Goal: Information Seeking & Learning: Learn about a topic

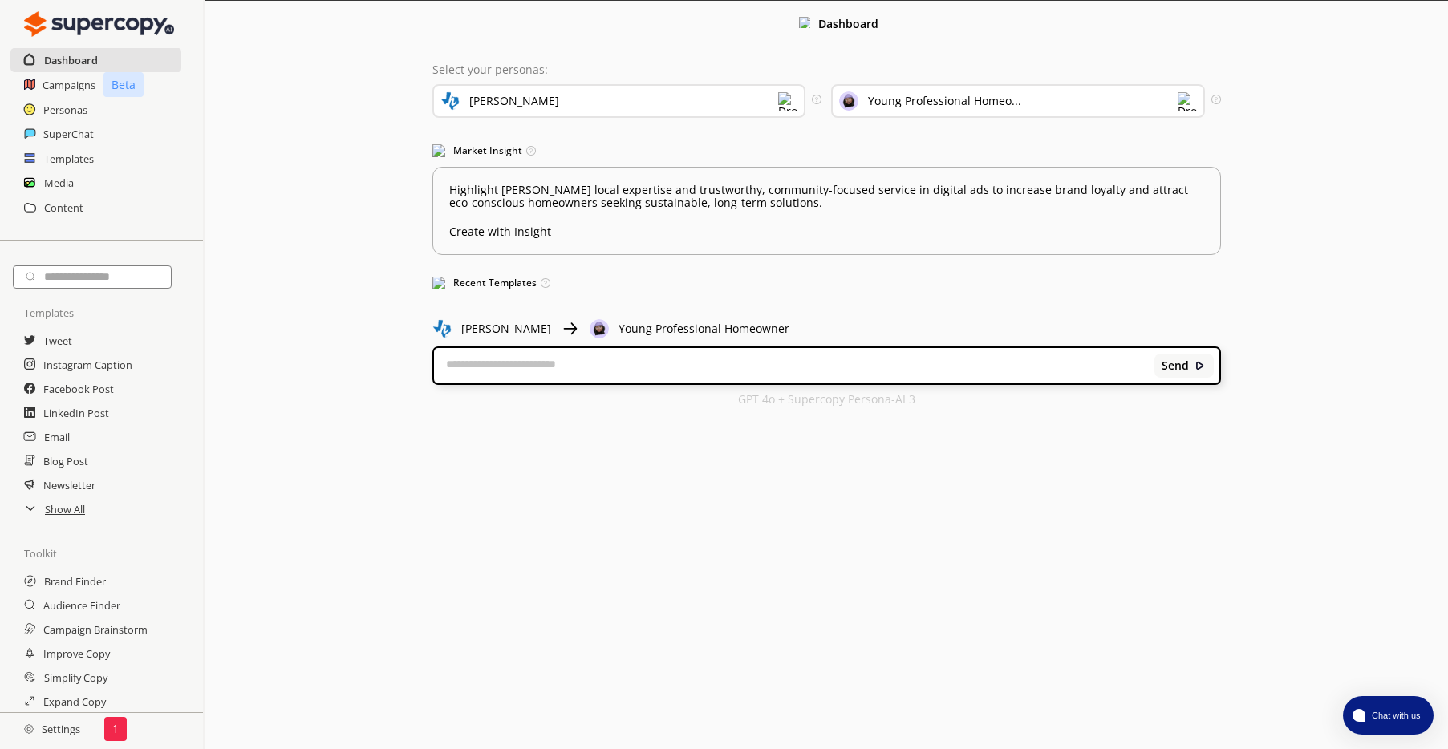
click at [73, 61] on h2 "Dashboard" at bounding box center [71, 60] width 54 height 24
click at [69, 74] on h2 "Campaigns" at bounding box center [70, 85] width 54 height 24
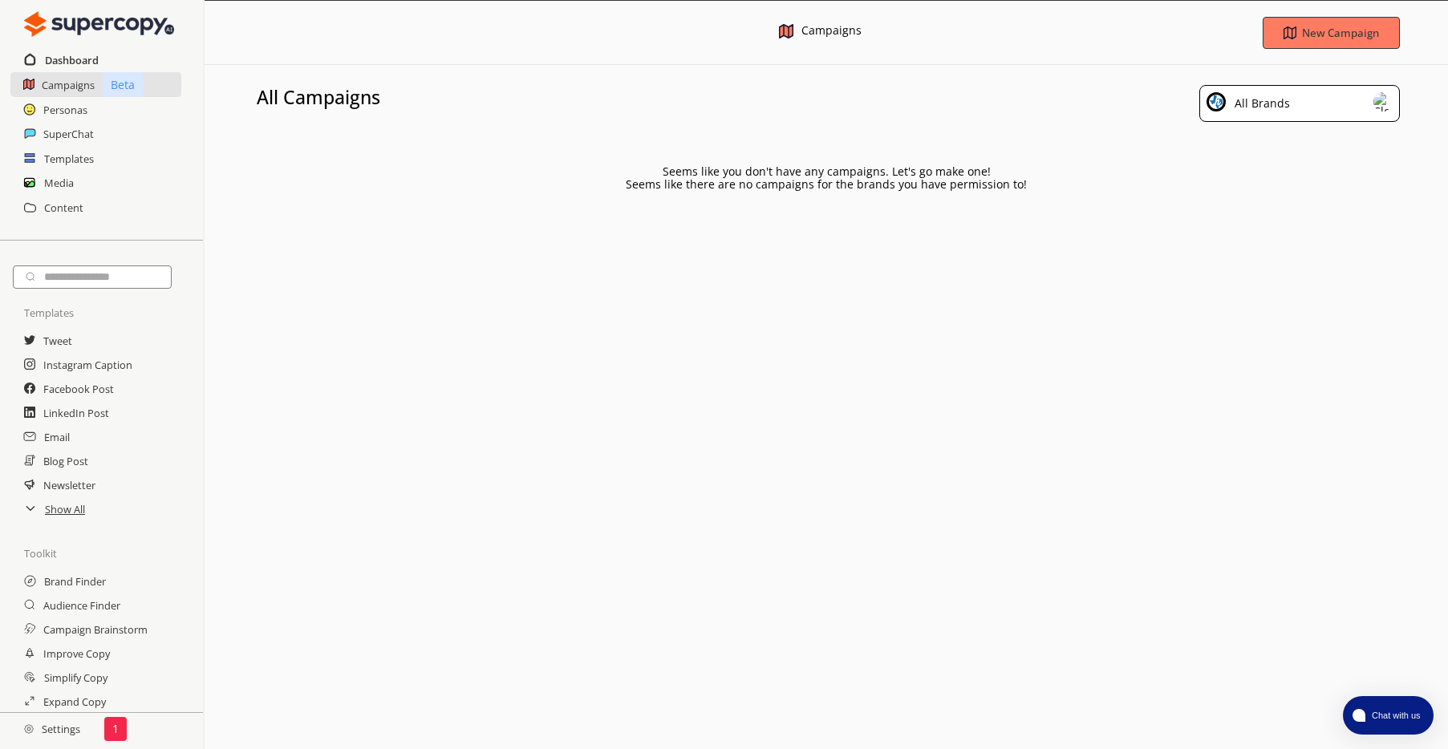
click at [73, 62] on h2 "Dashboard" at bounding box center [72, 60] width 54 height 24
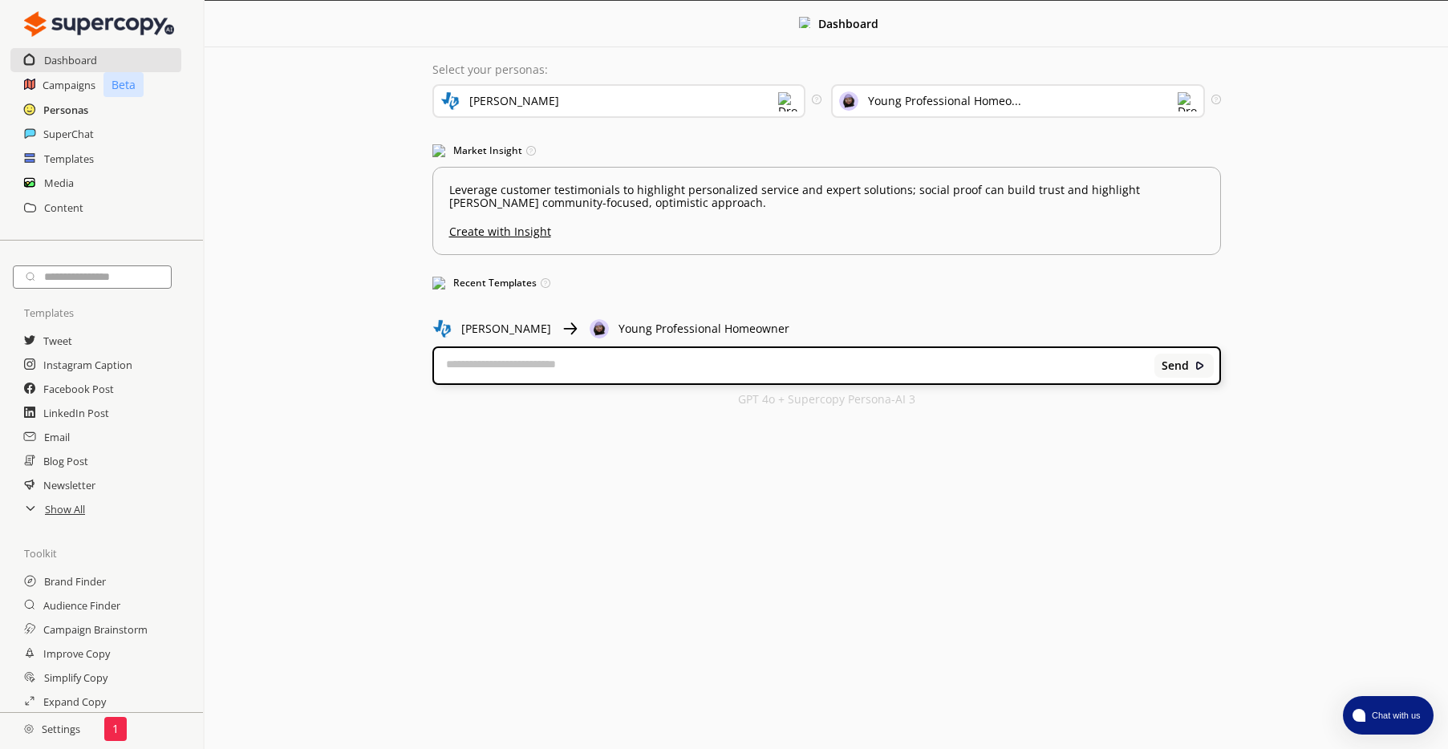
click at [55, 109] on h2 "Personas" at bounding box center [65, 110] width 45 height 24
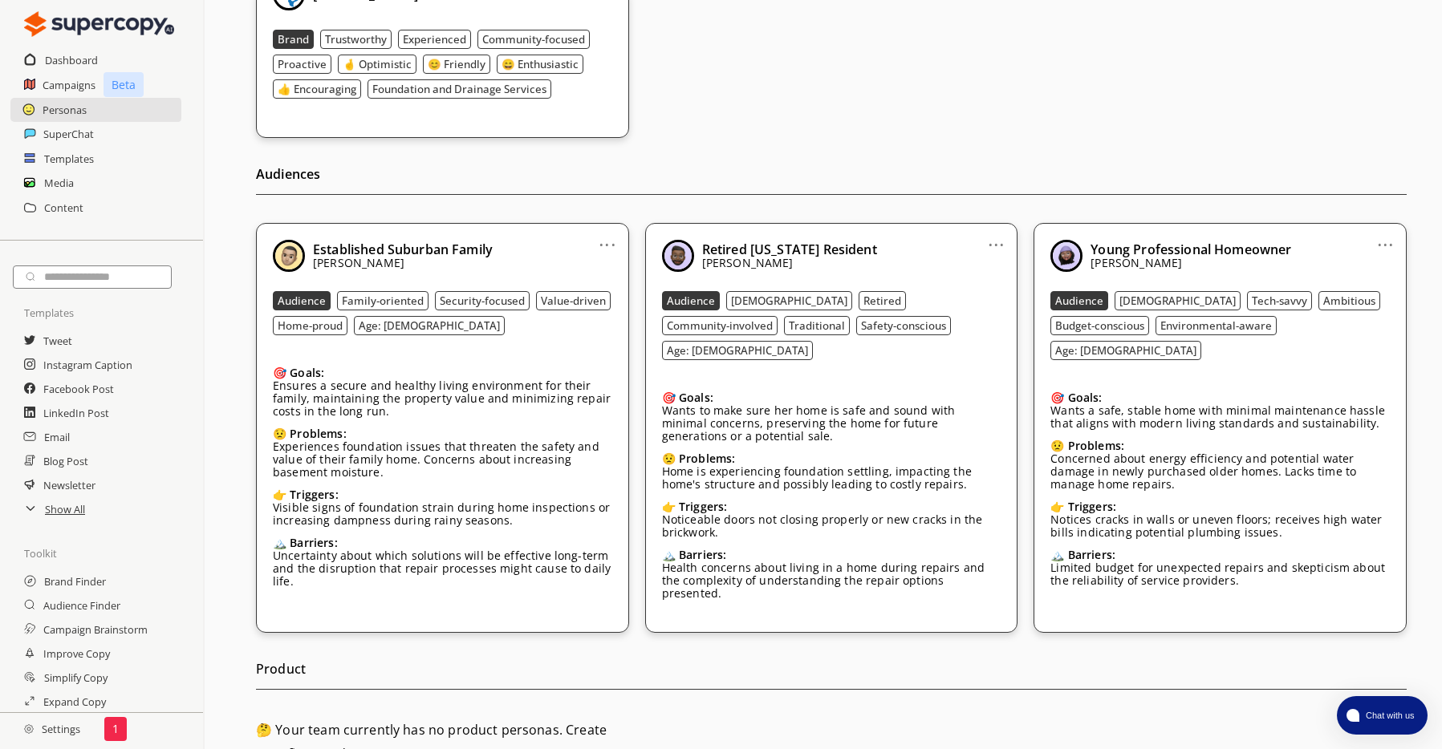
scroll to position [292, 0]
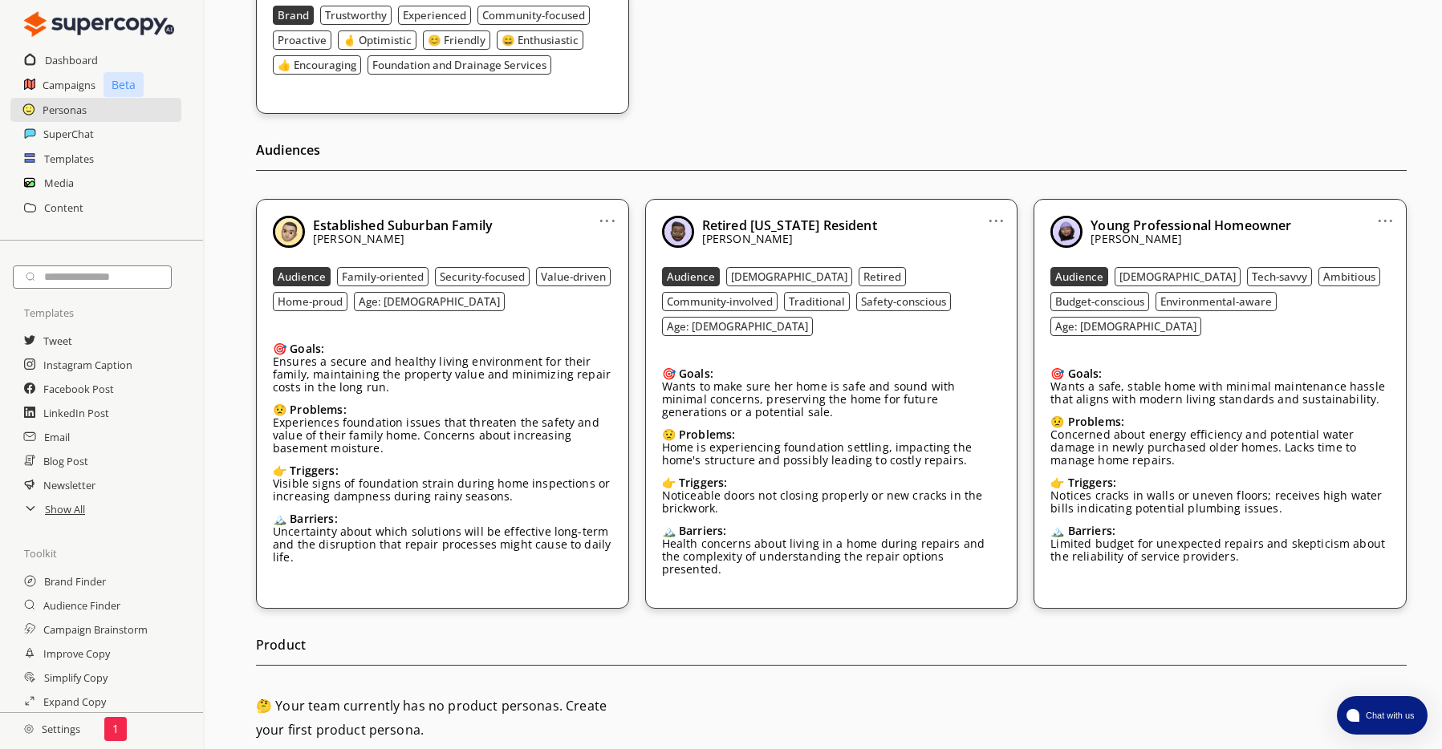
click at [600, 216] on link "..." at bounding box center [607, 214] width 17 height 13
click at [774, 154] on h2 "Audiences" at bounding box center [831, 154] width 1151 height 33
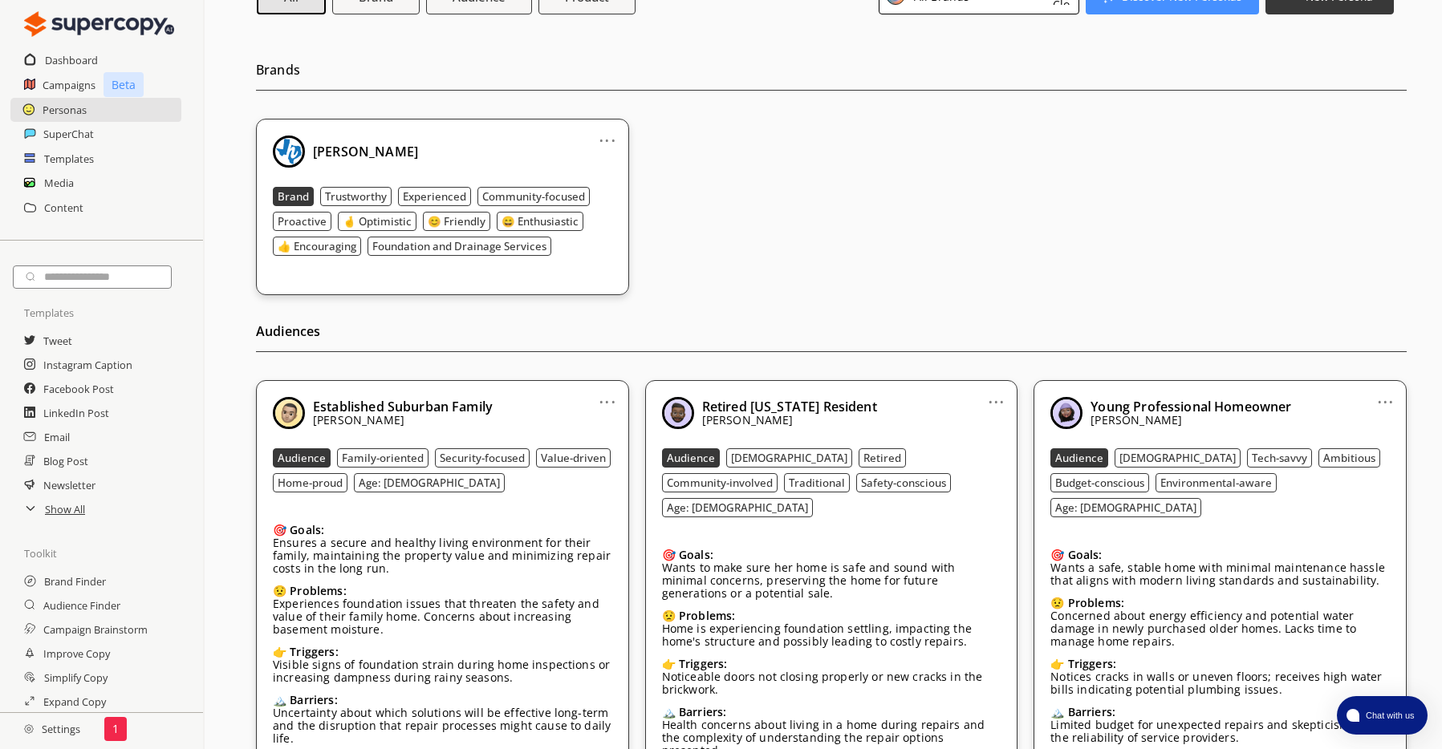
scroll to position [0, 0]
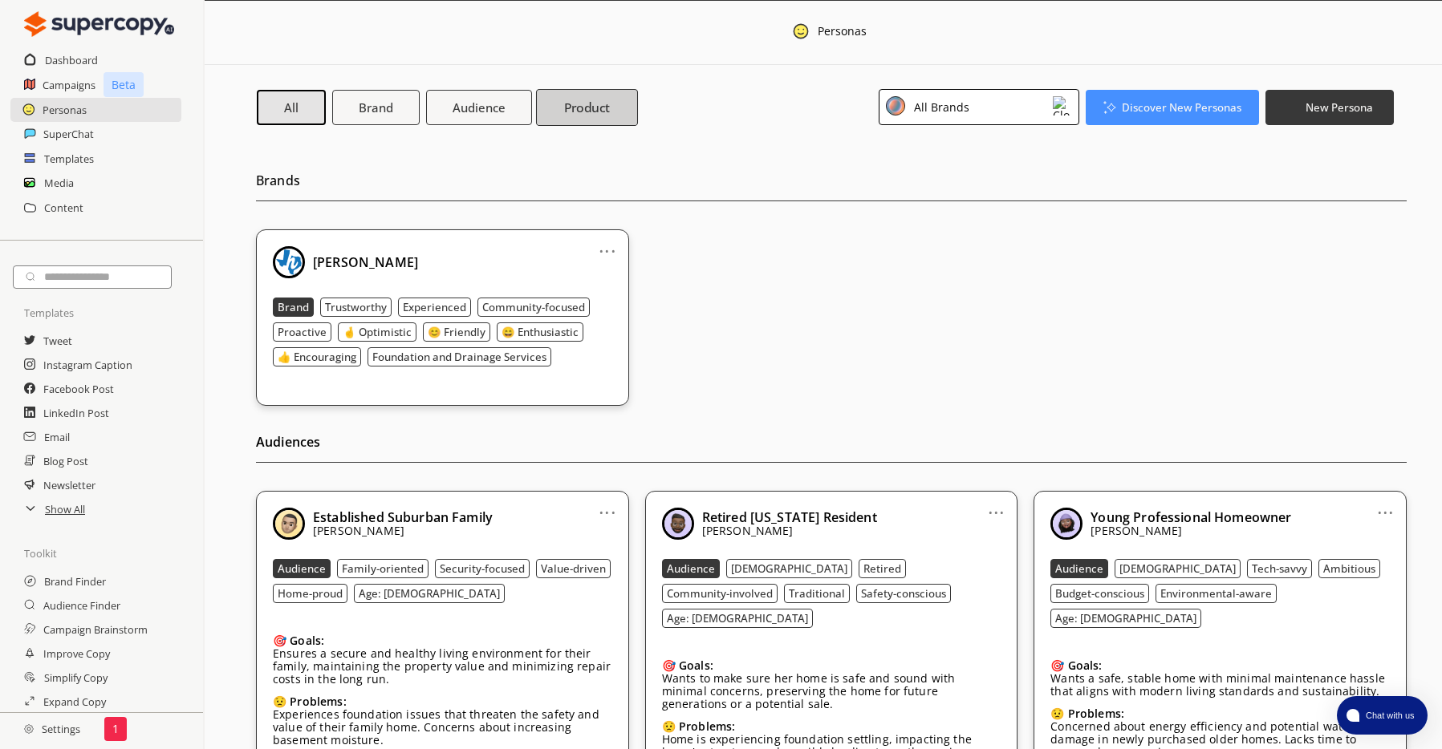
click at [582, 111] on b "Product" at bounding box center [587, 107] width 47 height 17
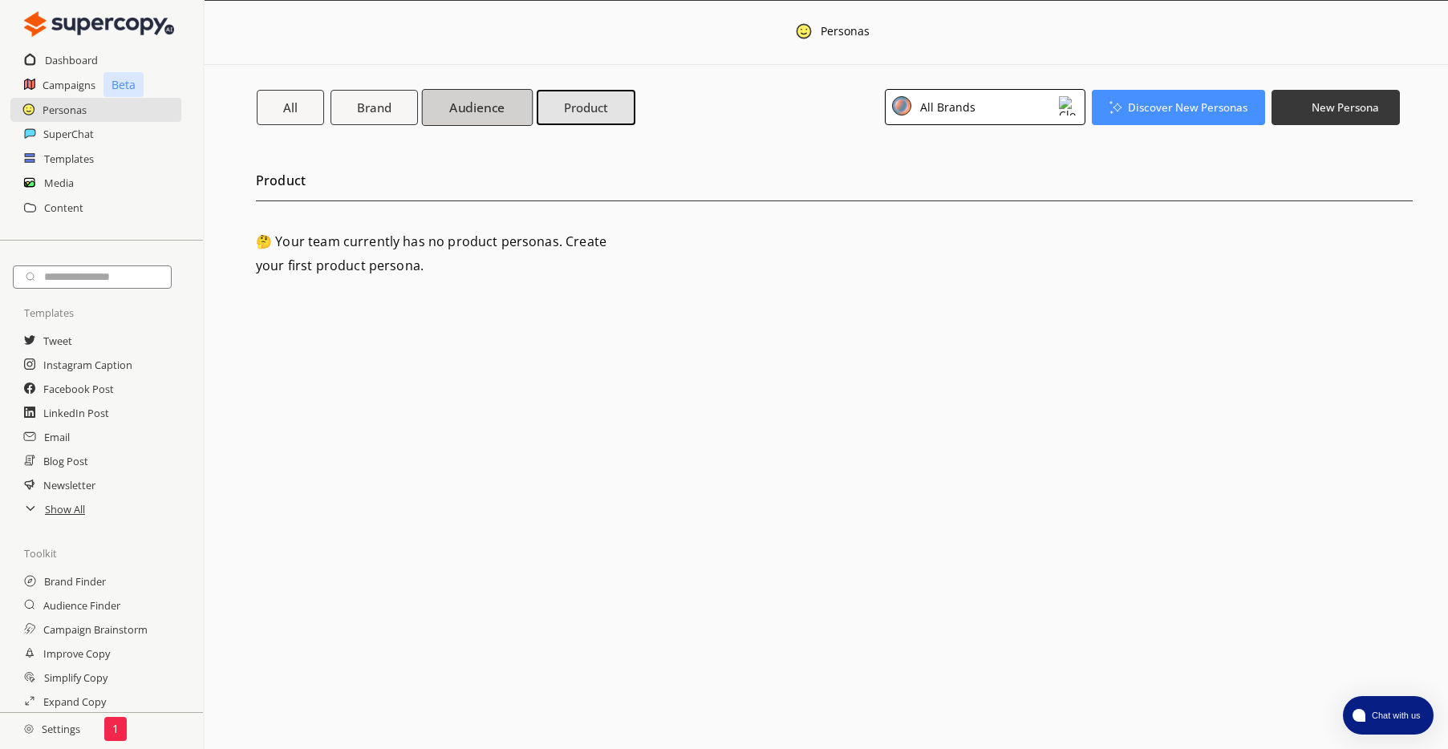
click at [494, 104] on b "Audience" at bounding box center [476, 107] width 55 height 17
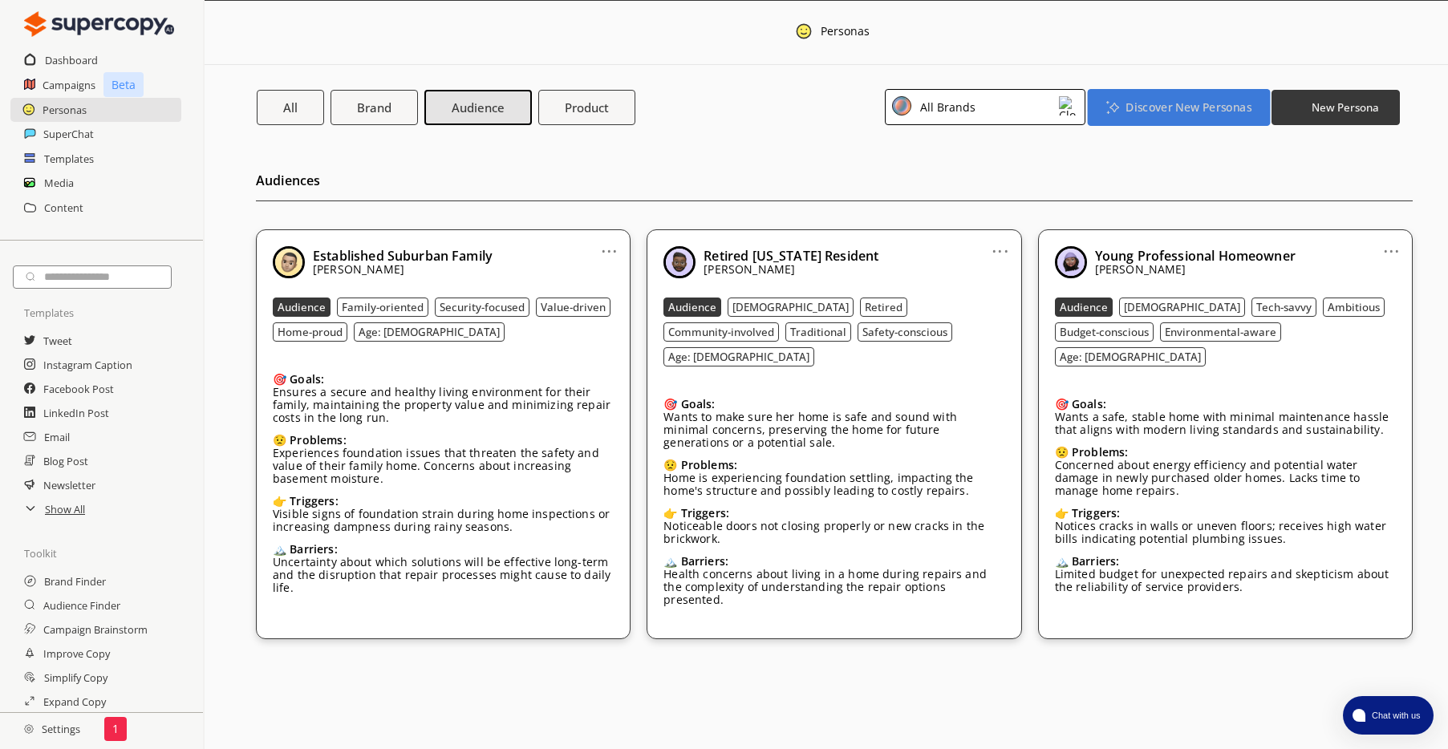
click at [1154, 98] on button "Discover New Personas" at bounding box center [1178, 106] width 182 height 37
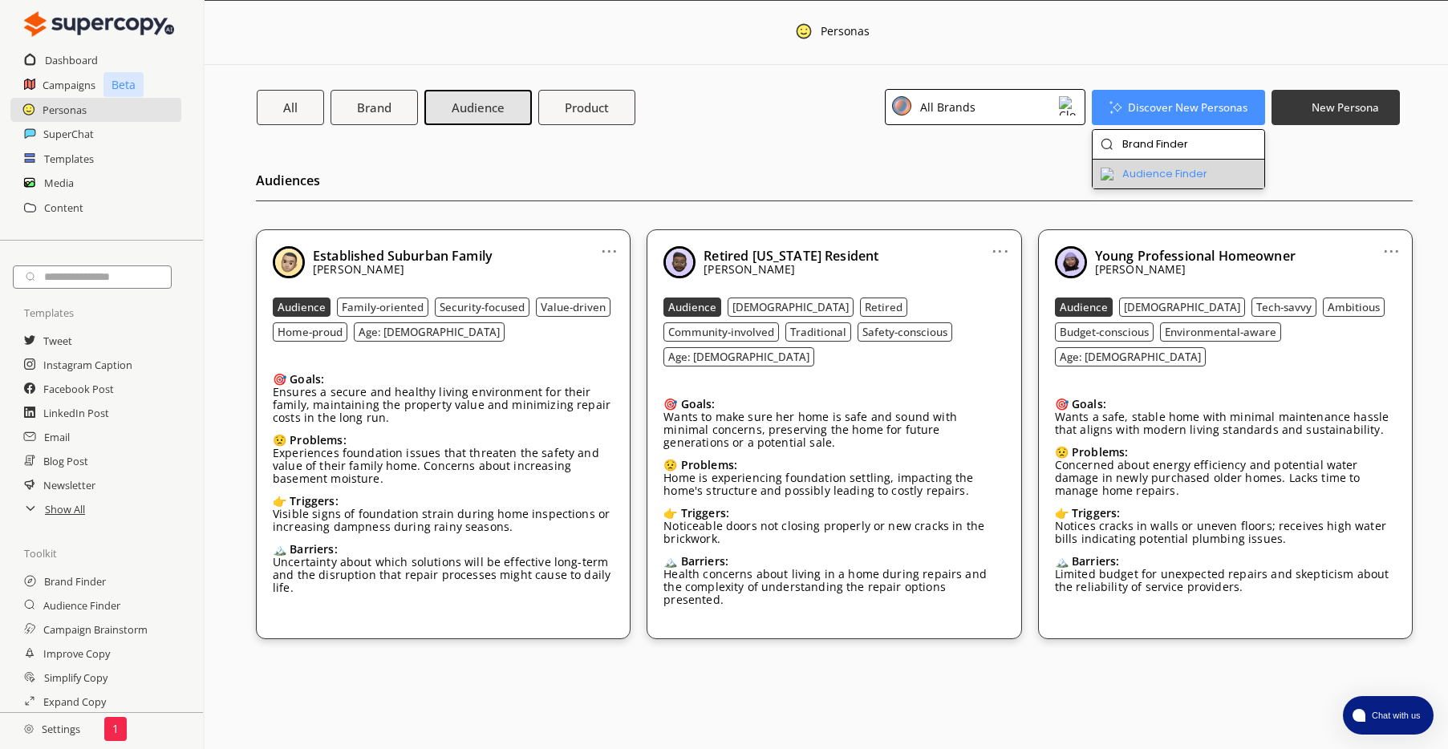
click at [1163, 165] on li "Audience Finder" at bounding box center [1179, 174] width 173 height 29
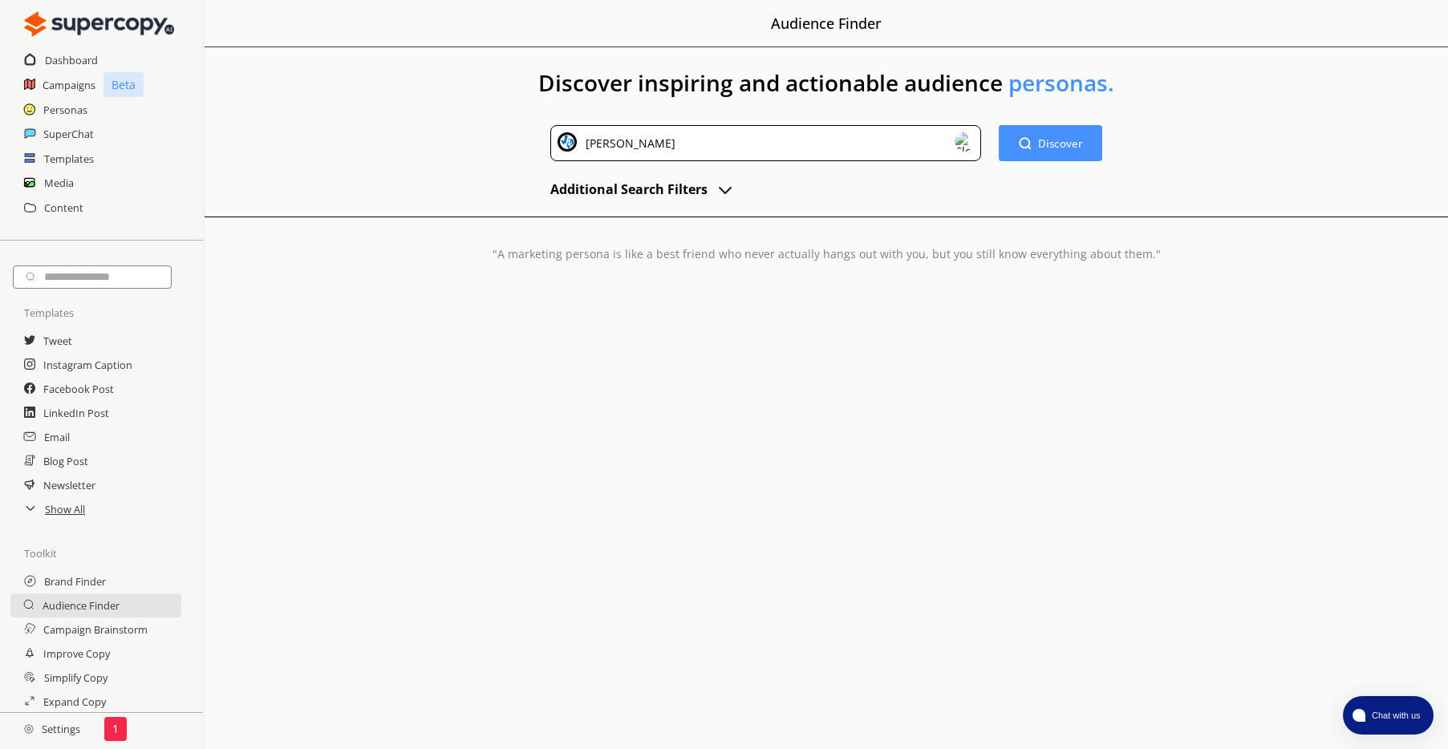
click at [681, 184] on h2 "Additional Search Filters" at bounding box center [628, 189] width 157 height 24
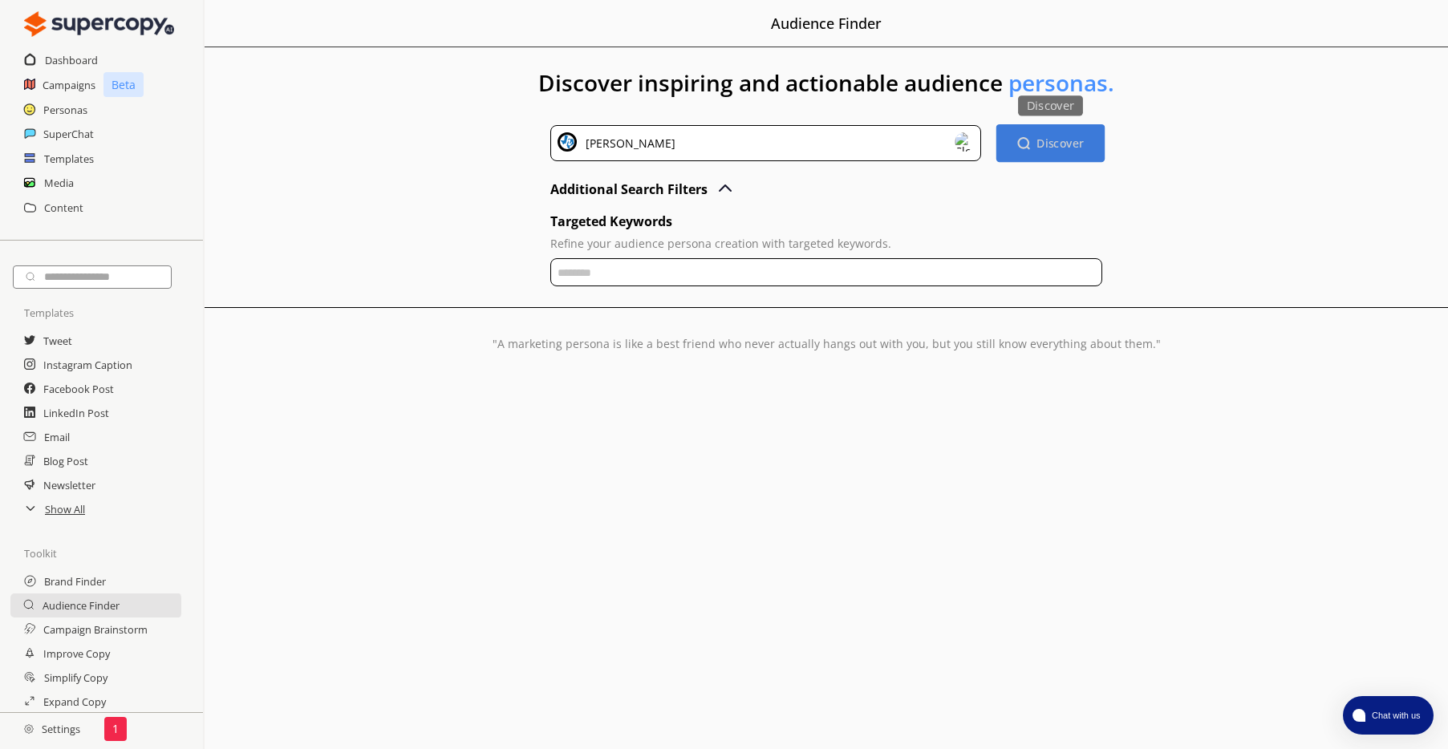
click at [1078, 137] on b "Discover" at bounding box center [1061, 143] width 47 height 15
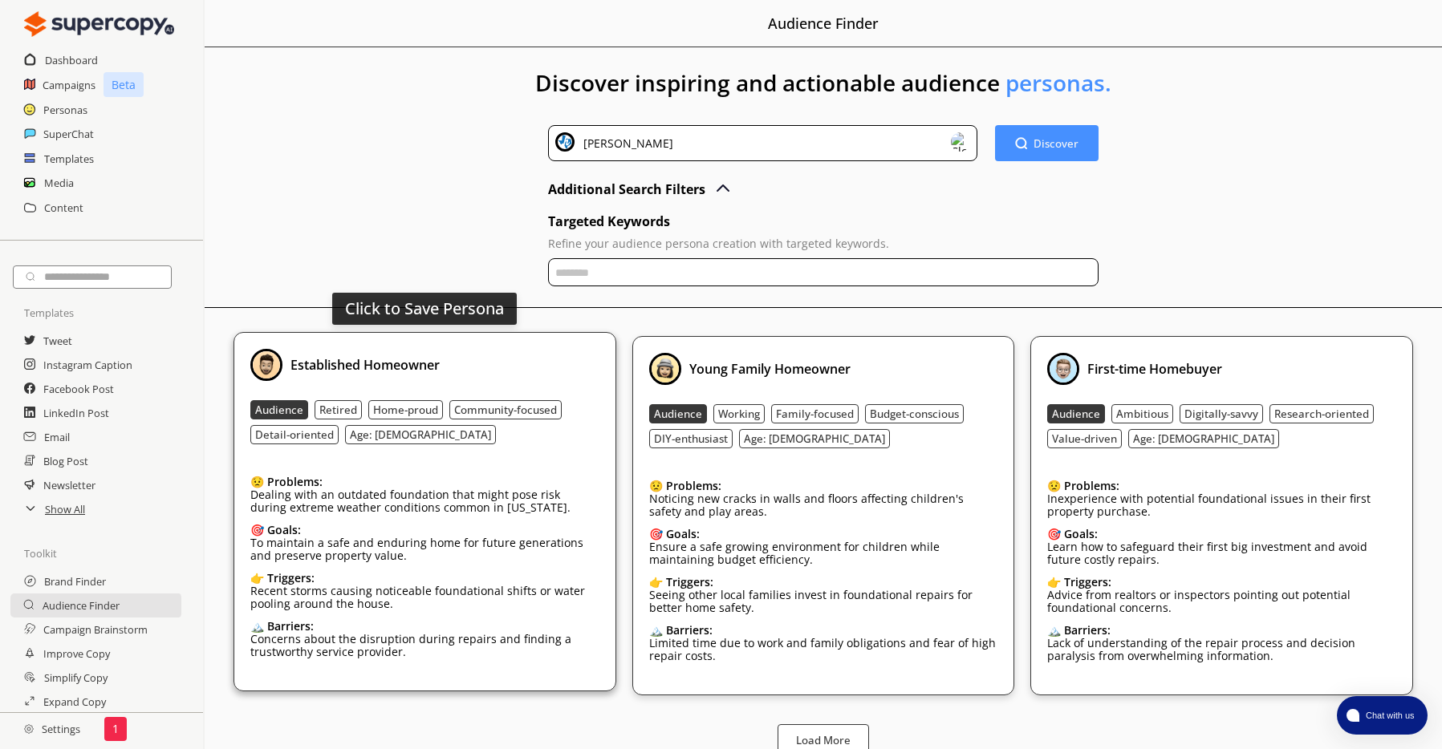
click at [451, 401] on div "Established Homeowner Audience Retired Home-proud Community-focused Detail-orie…" at bounding box center [424, 512] width 349 height 326
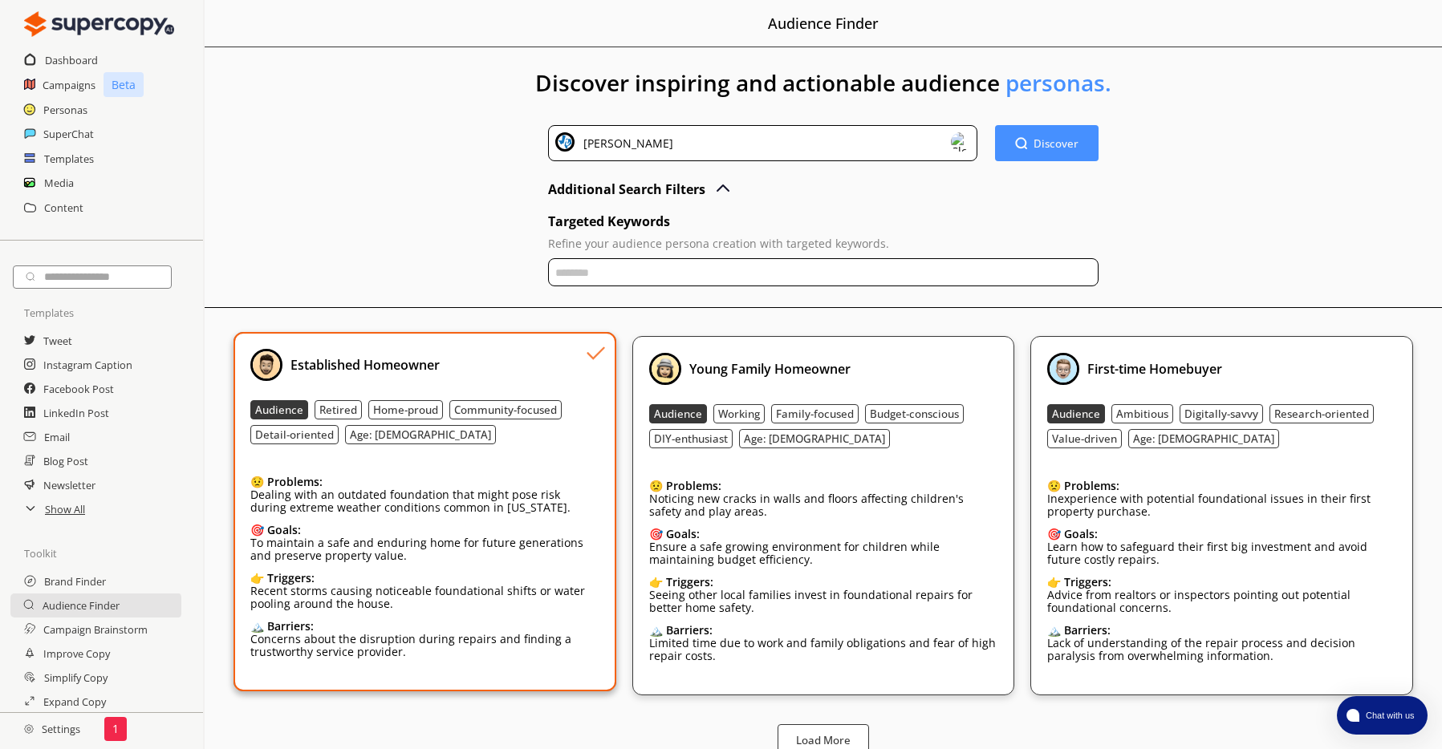
scroll to position [30, 0]
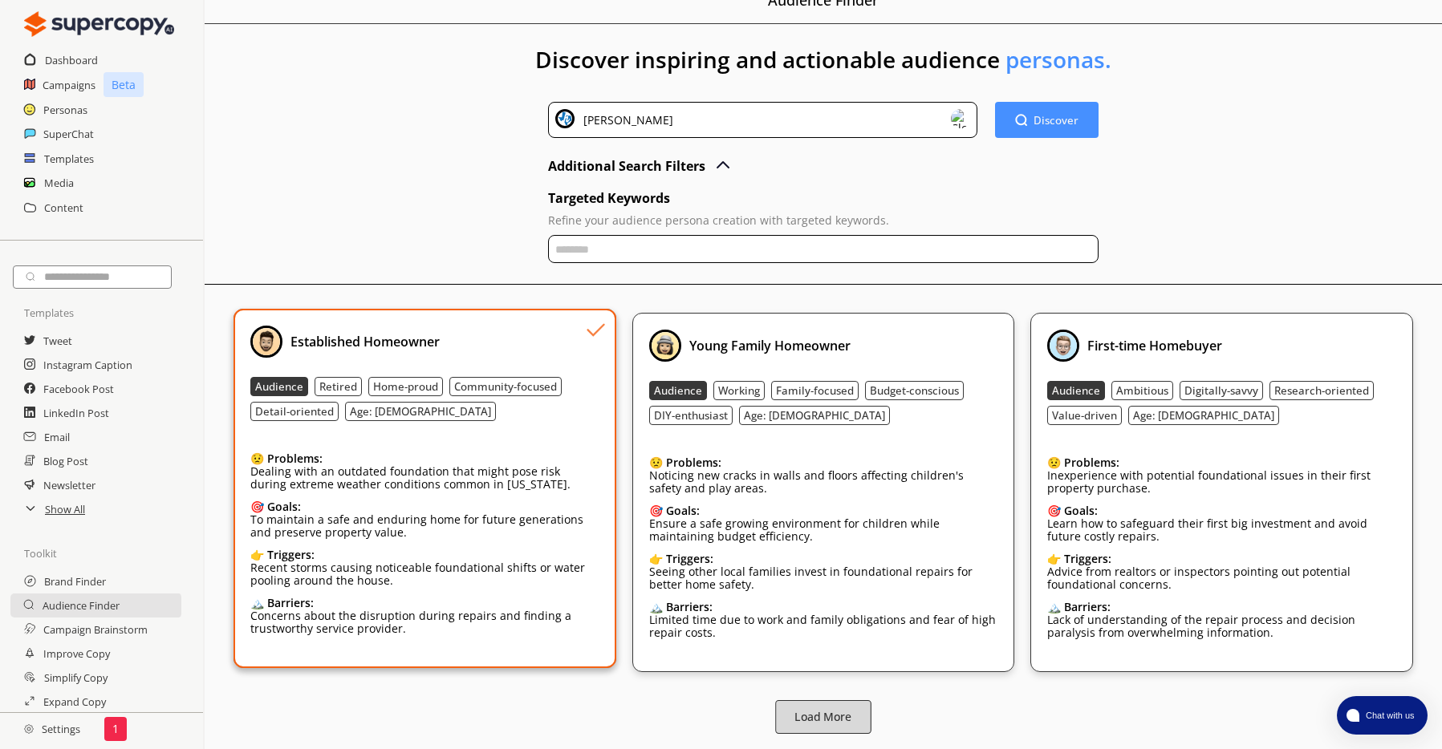
click at [843, 717] on b "Load More" at bounding box center [822, 717] width 57 height 15
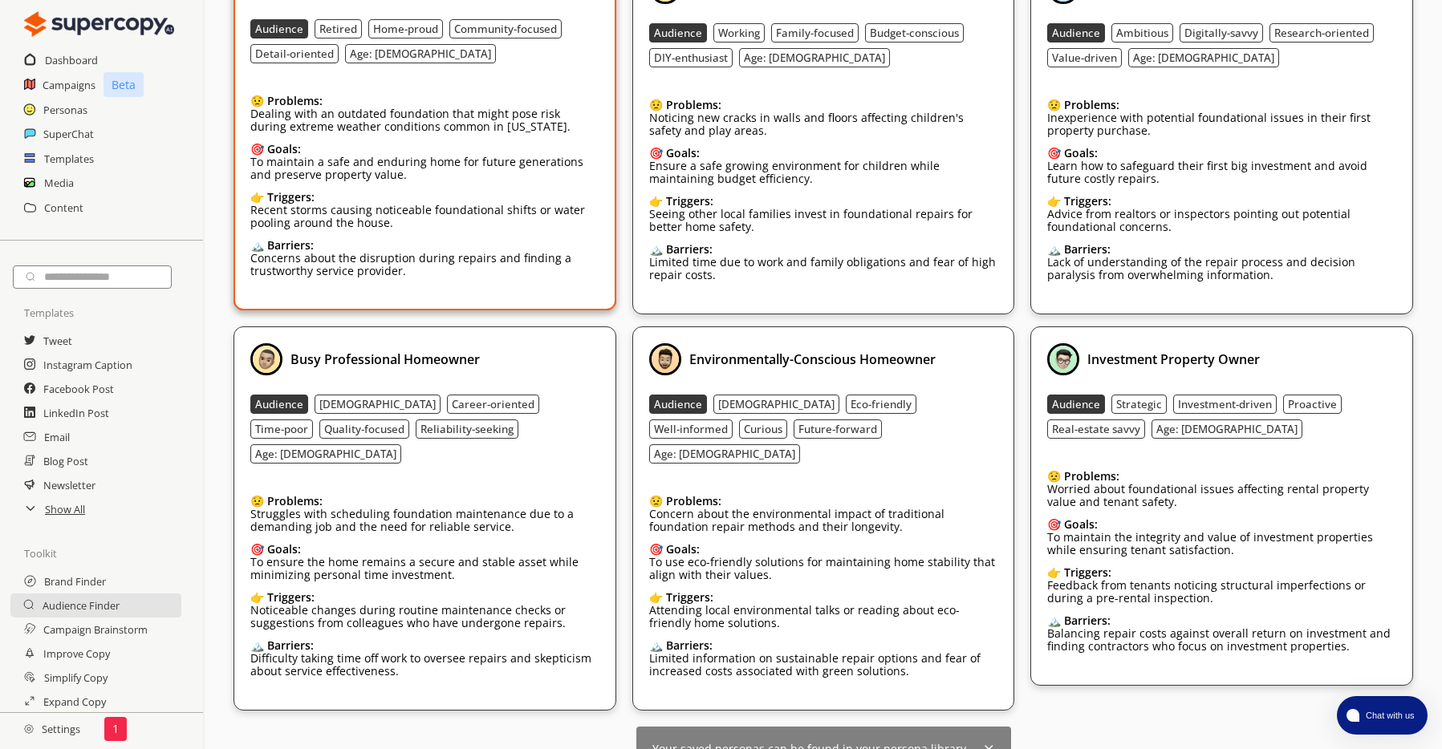
scroll to position [411, 0]
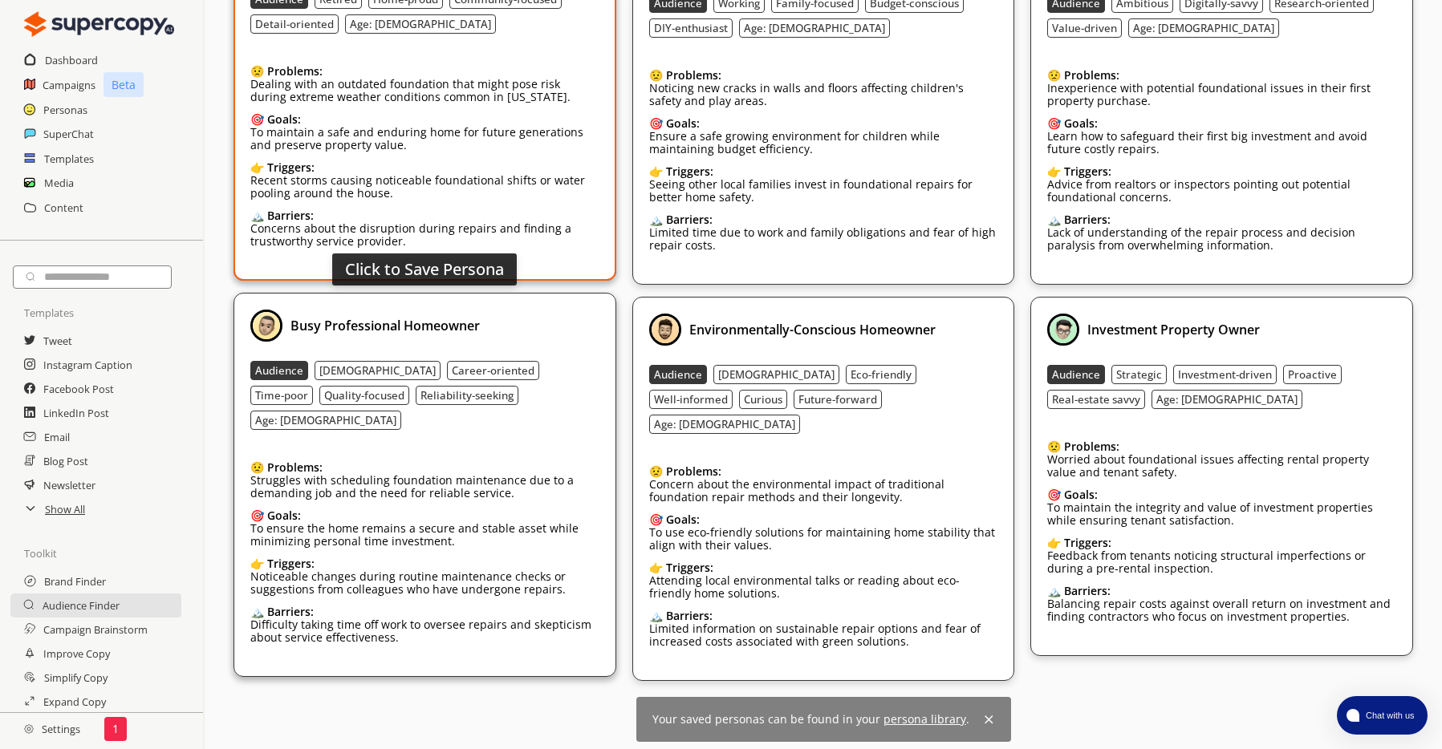
click at [527, 349] on div "Busy Professional Homeowner Audience [DEMOGRAPHIC_DATA] Career-oriented Time-po…" at bounding box center [424, 485] width 349 height 351
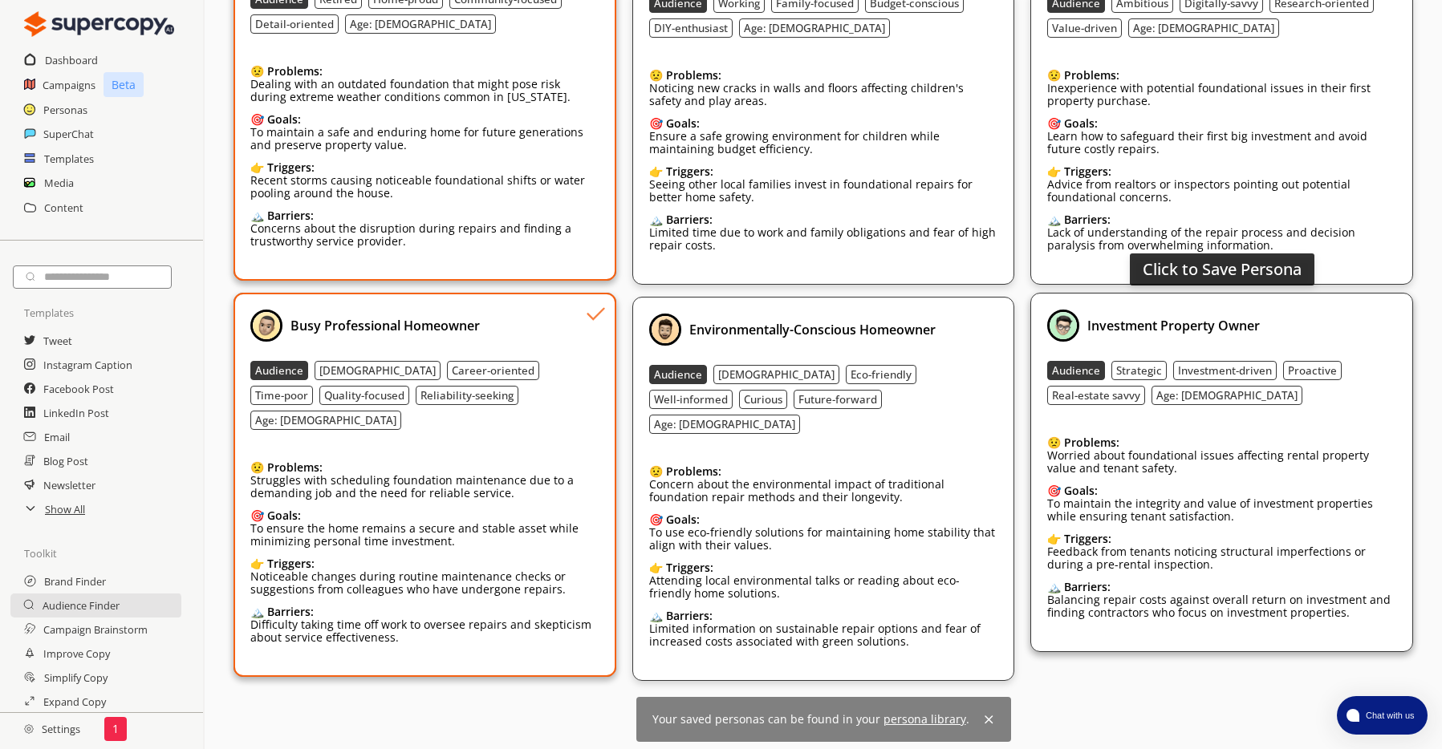
click at [1371, 378] on div "Audience Strategic Investment-driven Proactive Real-estate savvy Age: [DEMOGRAP…" at bounding box center [1221, 383] width 349 height 44
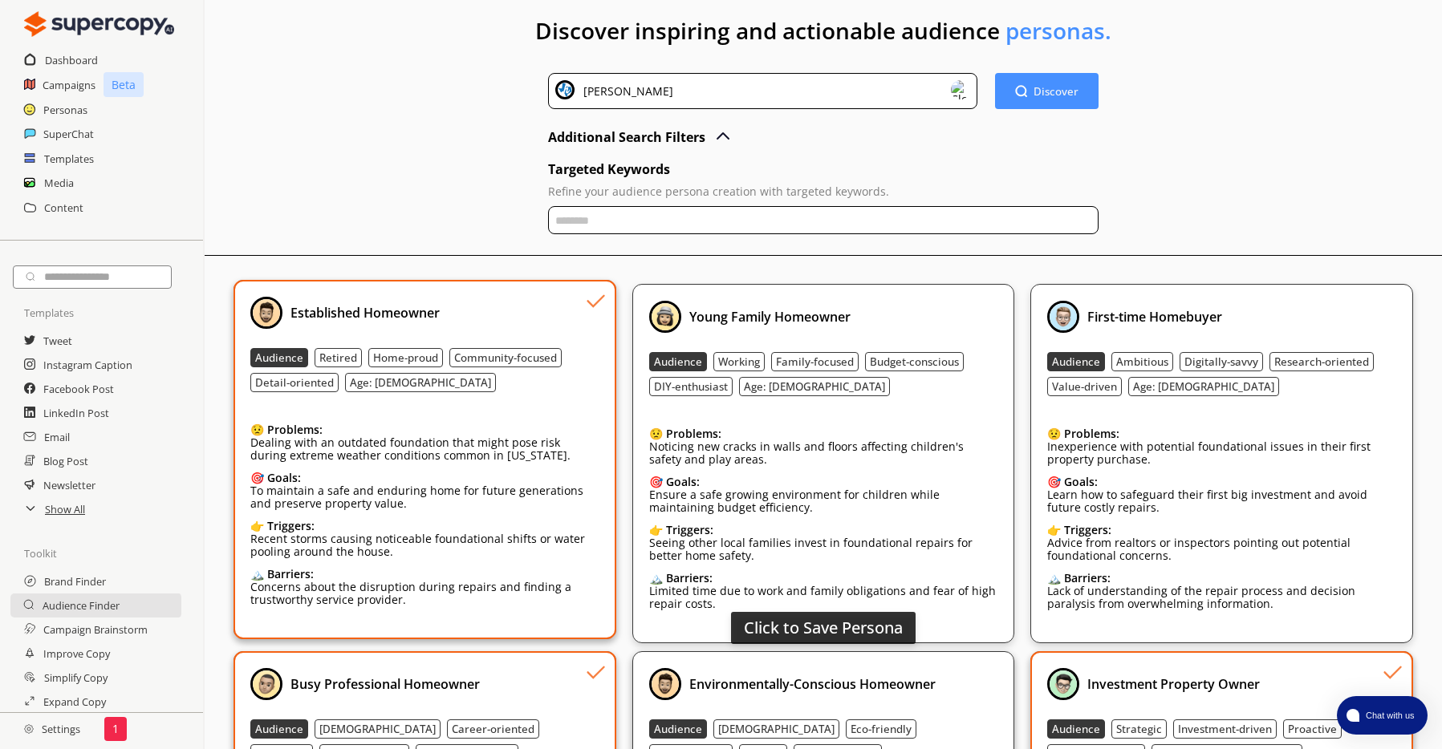
scroll to position [0, 0]
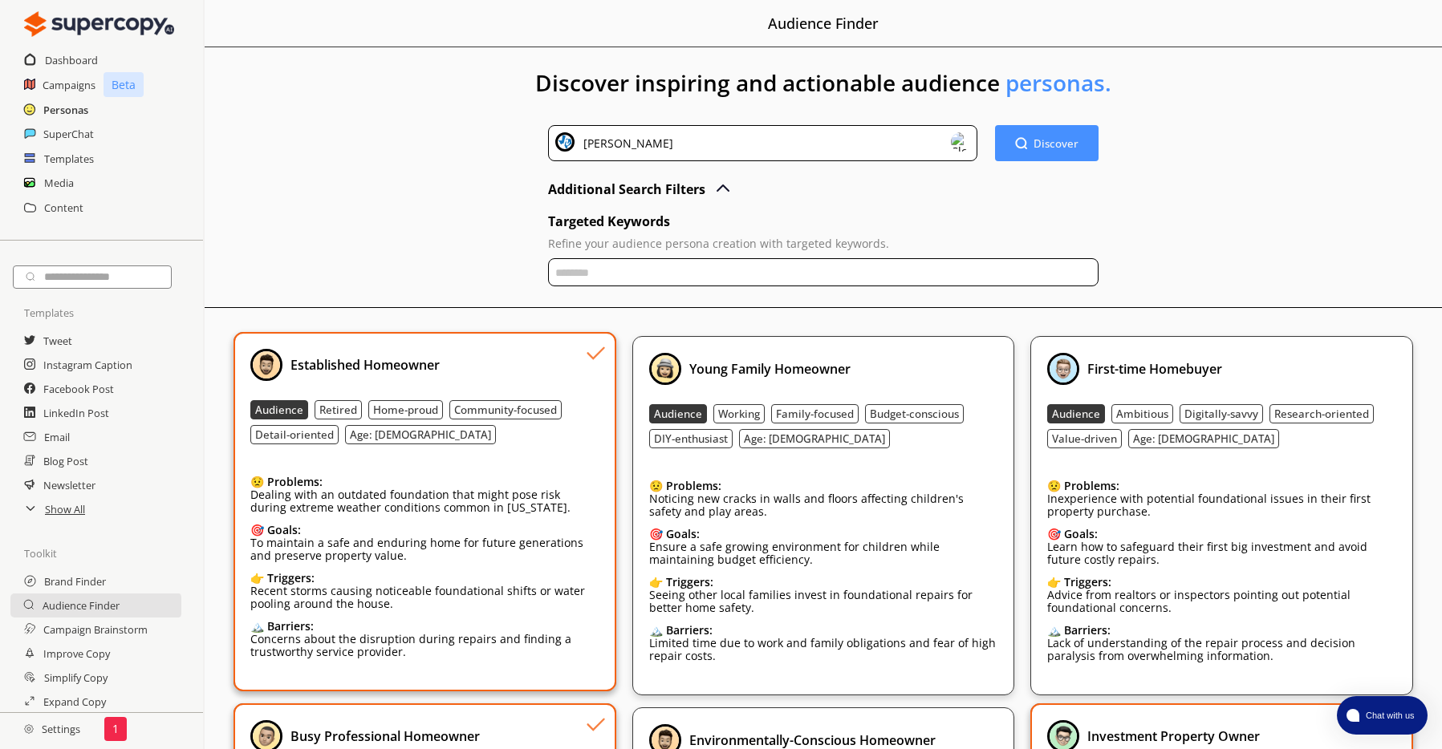
click at [72, 112] on h2 "Personas" at bounding box center [65, 110] width 45 height 24
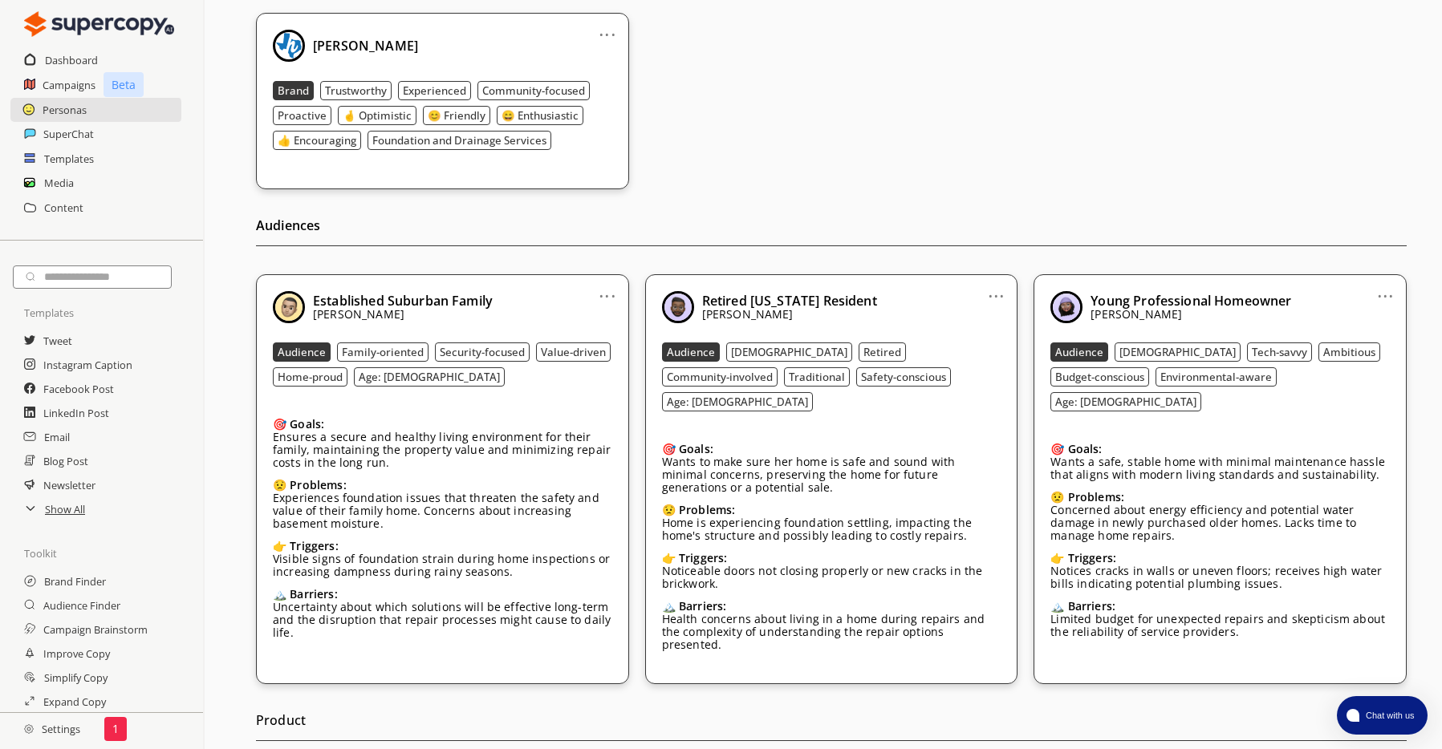
scroll to position [206, 0]
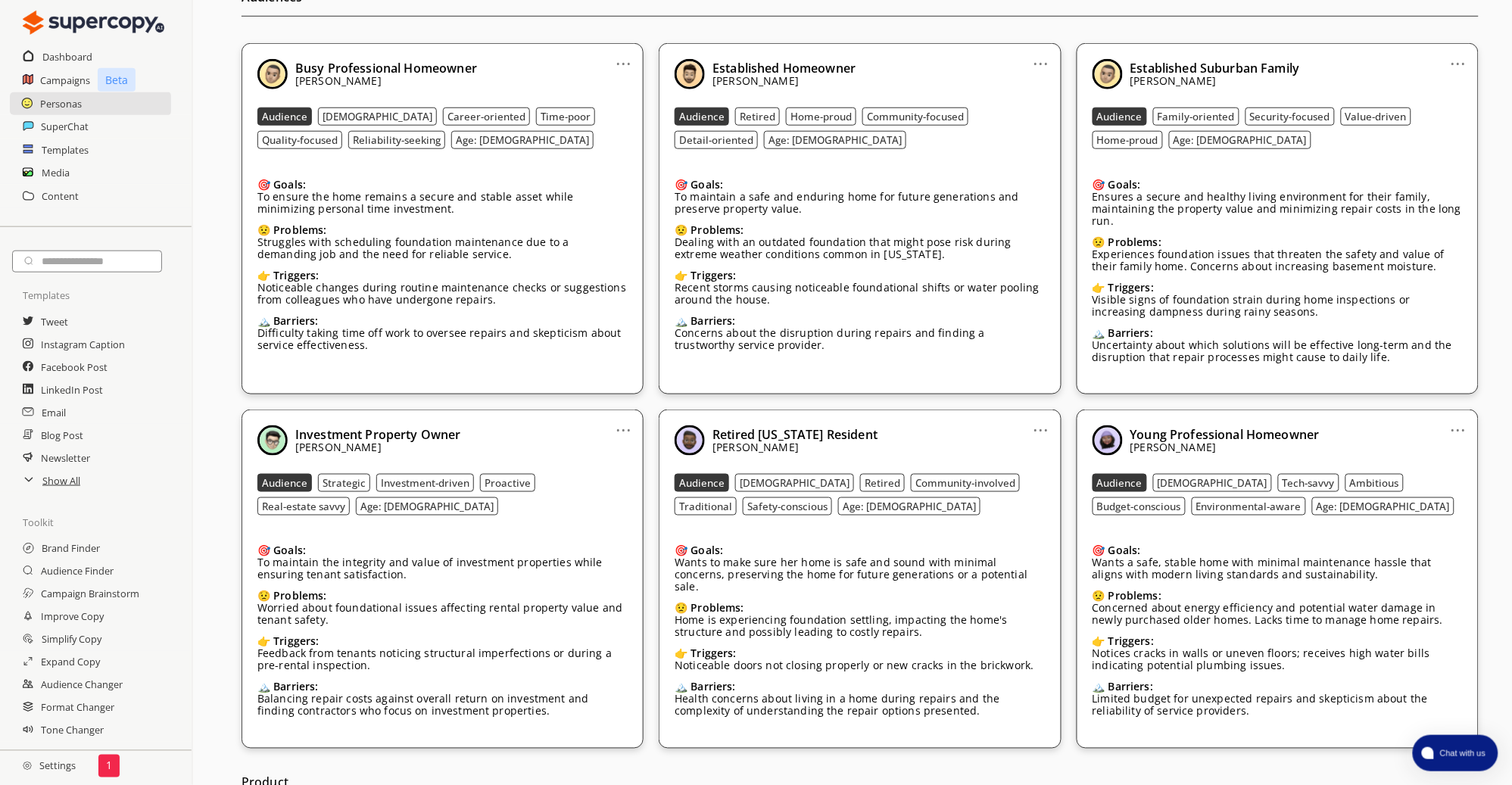
scroll to position [446, 0]
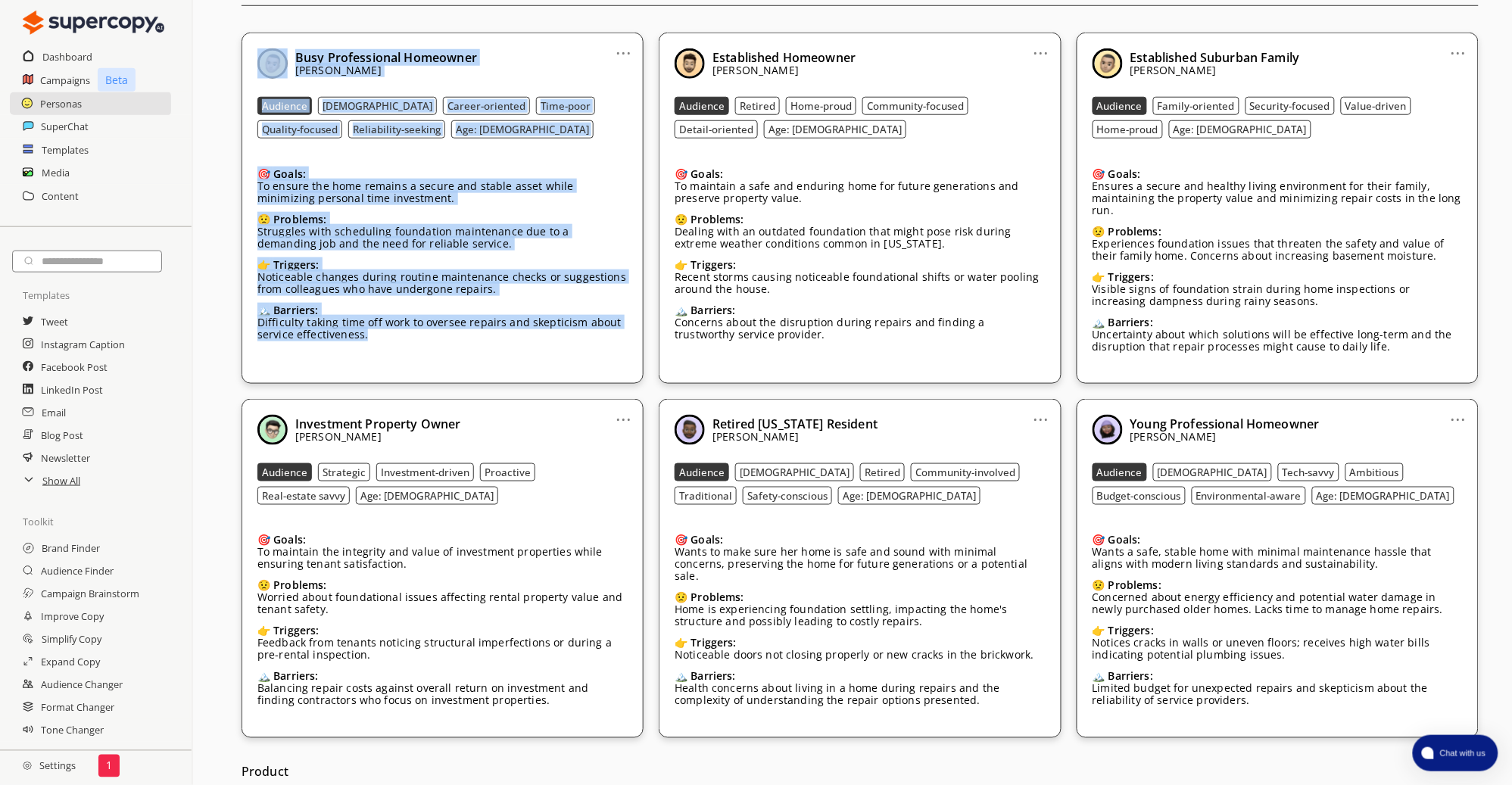
drag, startPoint x: 443, startPoint y: 333, endPoint x: 260, endPoint y: 69, distance: 321.2
click at [260, 69] on div "Busy Professional Homeowner [PERSON_NAME] Audience [DEMOGRAPHIC_DATA] Career-or…" at bounding box center [443, 202] width 370 height 308
copy div "Busy Professional Homeowner [PERSON_NAME] Audience [DEMOGRAPHIC_DATA] Career-or…"
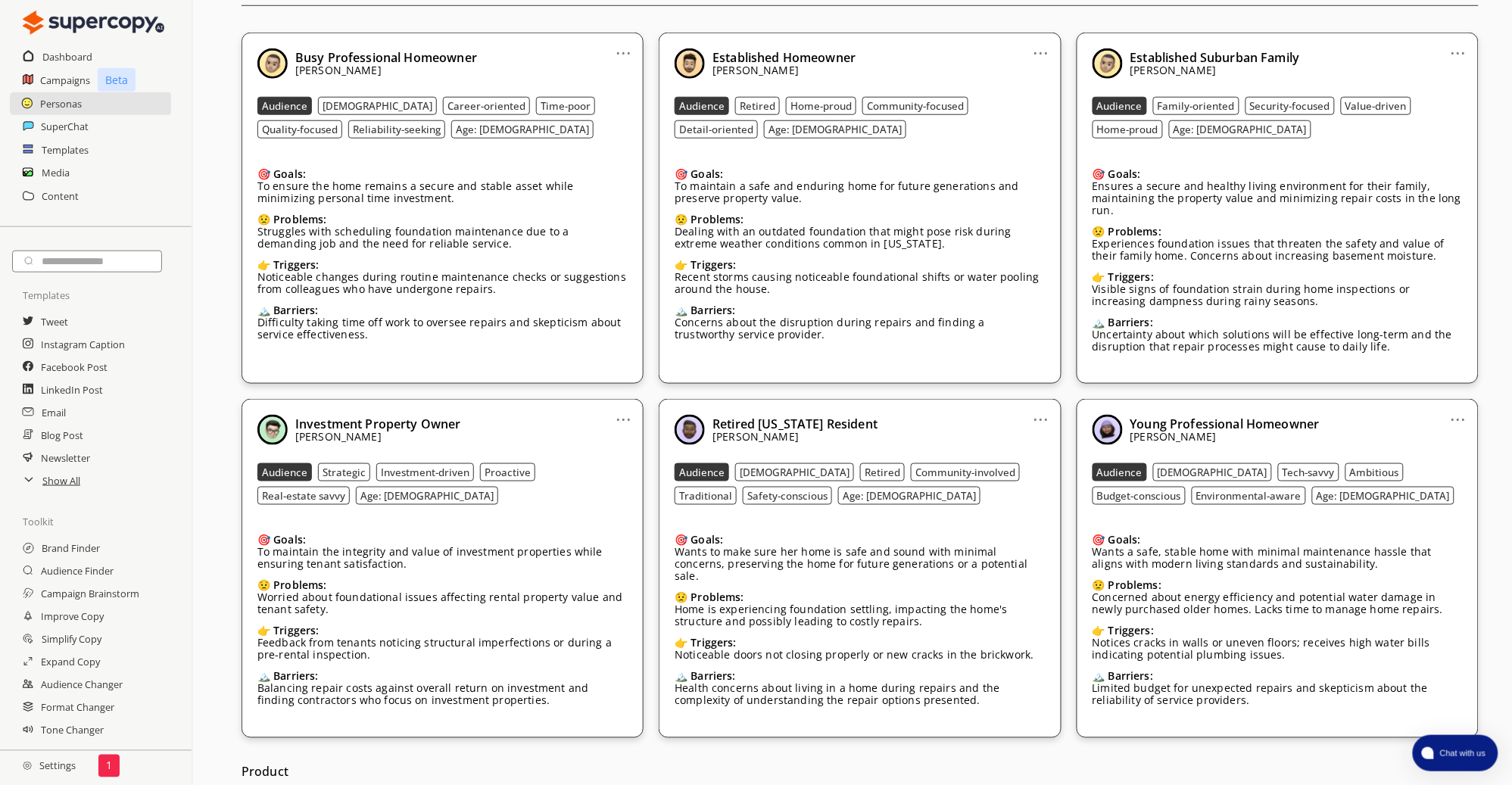
click at [1037, 50] on link "..." at bounding box center [1041, 46] width 16 height 12
click at [721, 56] on b "Established Homeowner" at bounding box center [784, 58] width 143 height 17
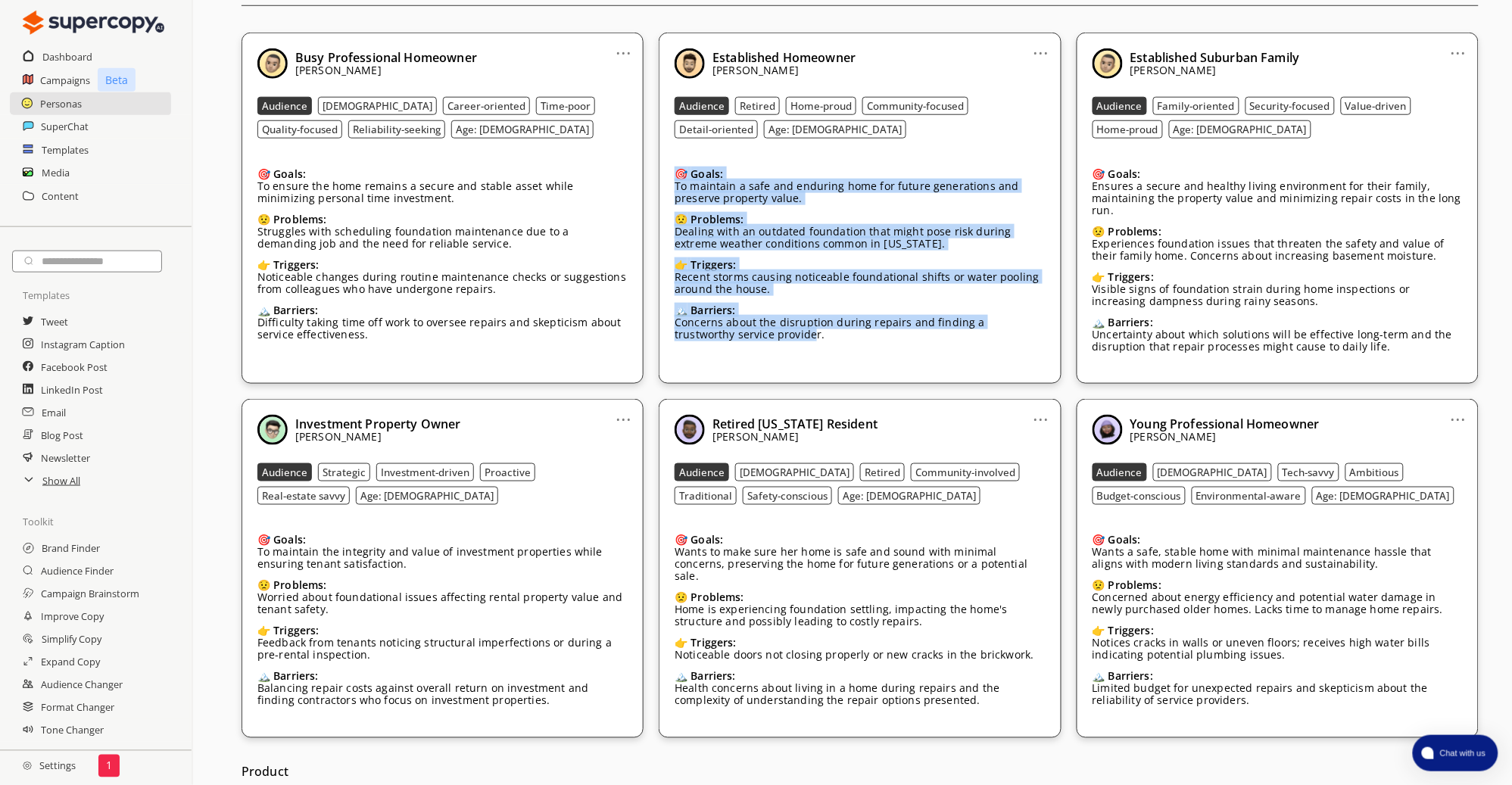
drag, startPoint x: 753, startPoint y: 338, endPoint x: 673, endPoint y: 175, distance: 181.6
click at [673, 175] on div "... Established Homeowner G.L. Hunt Audience Retired Home-proud Community-focus…" at bounding box center [860, 209] width 402 height 351
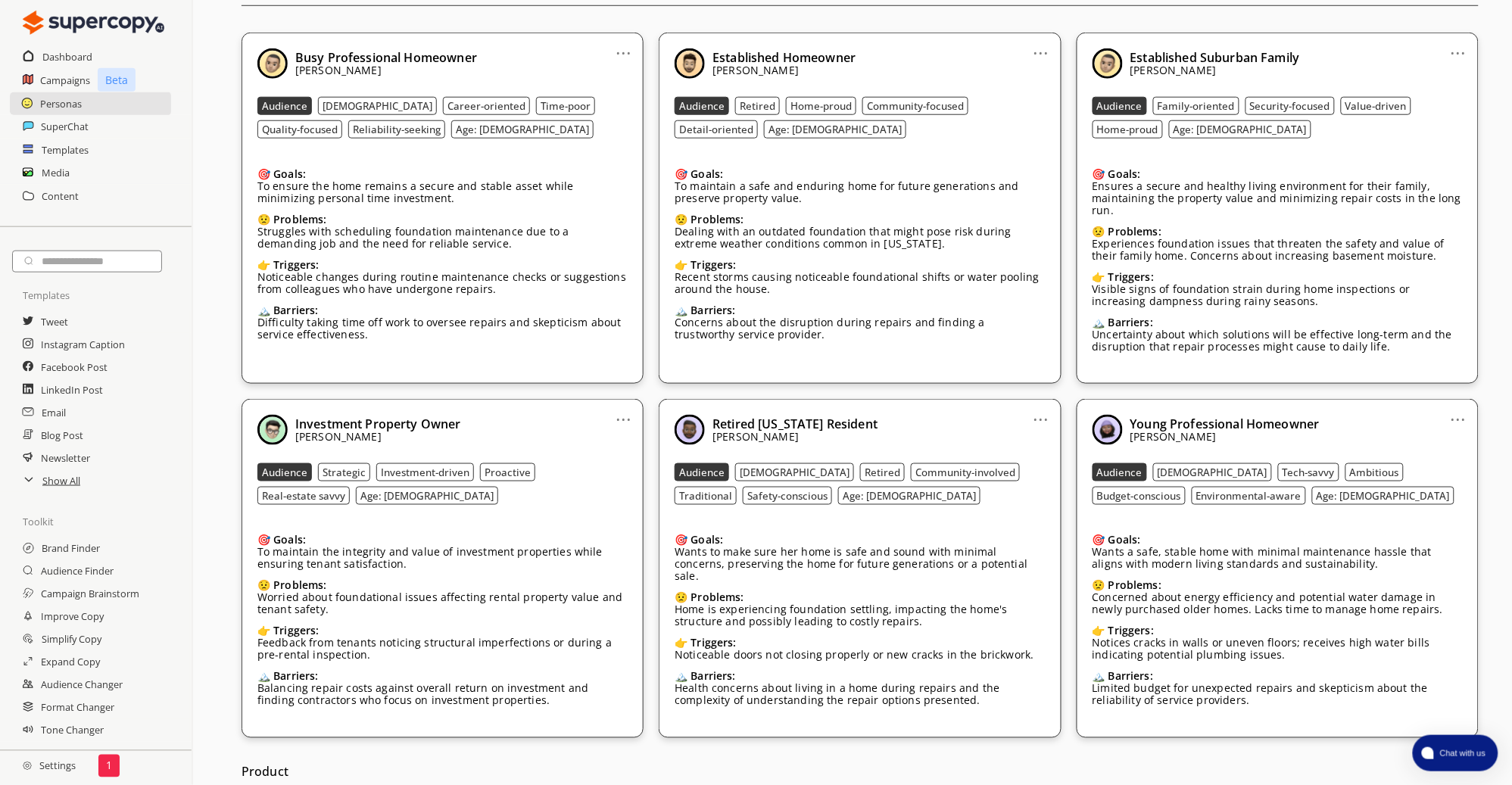
click at [846, 335] on p "Concerns about the disruption during repairs and finding a trustworthy service …" at bounding box center [860, 328] width 370 height 25
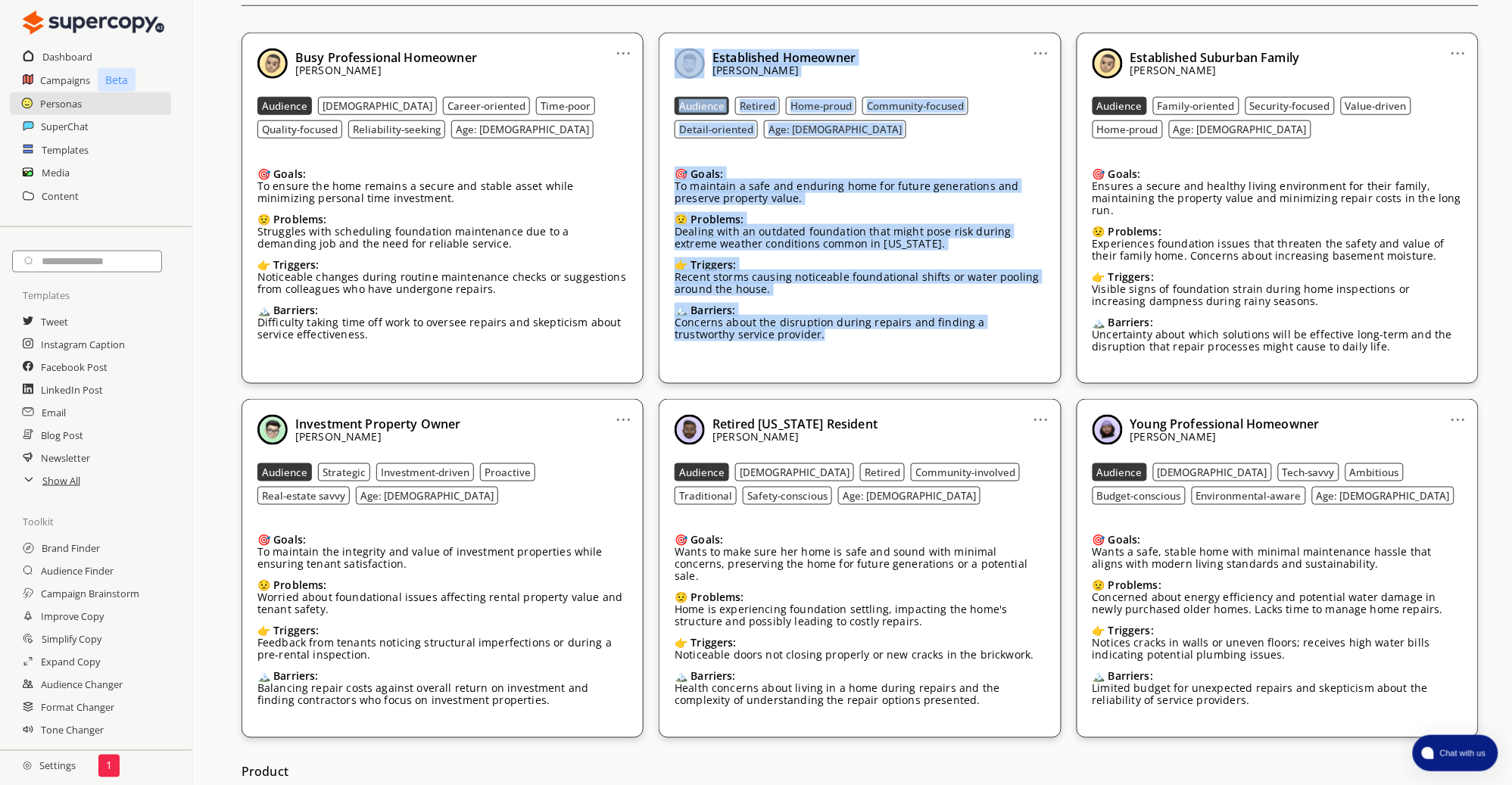
drag, startPoint x: 845, startPoint y: 344, endPoint x: 680, endPoint y: 60, distance: 328.5
click at [680, 60] on div "Established Homeowner G.L. Hunt Audience Retired Home-proud Community-focused D…" at bounding box center [860, 202] width 370 height 308
copy div "Established Homeowner G.L. Hunt Audience Retired Home-proud Community-focused D…"
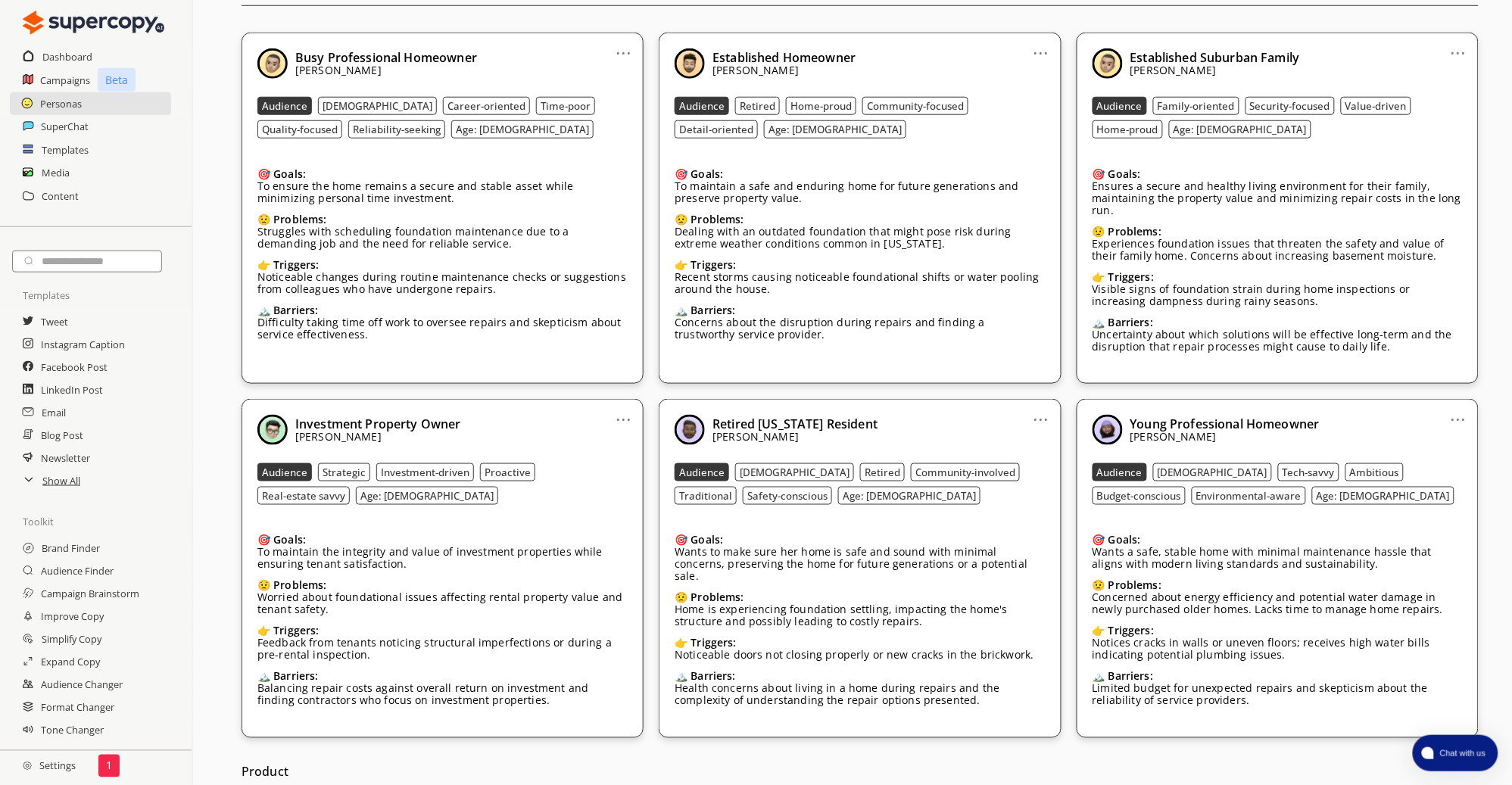
click at [1367, 351] on p "Uncertainty about which solutions will be effective long-term and the disruptio…" at bounding box center [1278, 341] width 370 height 25
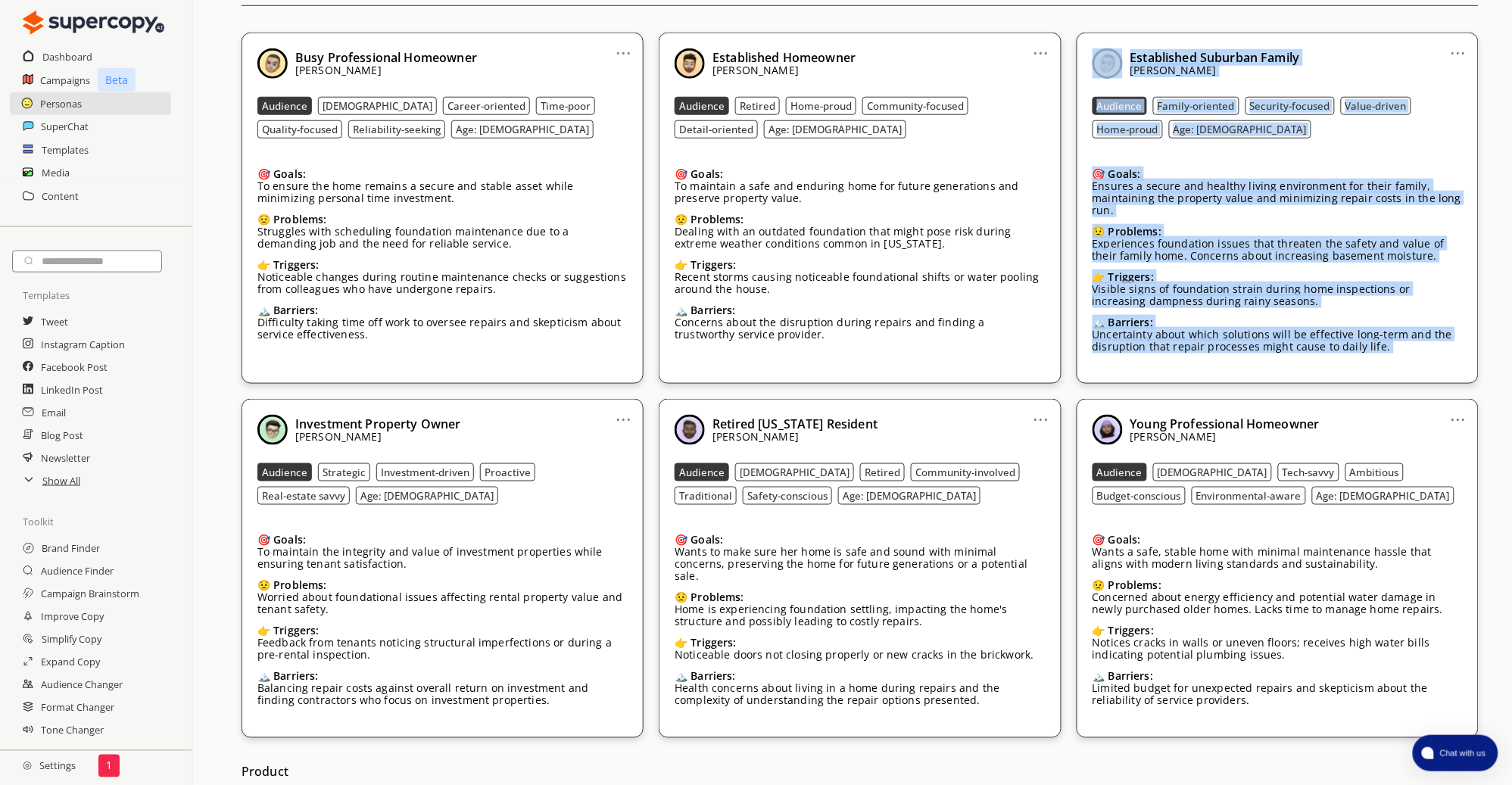
drag, startPoint x: 1413, startPoint y: 351, endPoint x: 1106, endPoint y: 54, distance: 427.2
click at [1106, 54] on div "Established Suburban Family G.L. Hunt Audience Family-oriented Security-focused…" at bounding box center [1278, 208] width 370 height 320
copy div "Established Suburban Family G.L. Hunt Audience Family-oriented Security-focused…"
click at [1367, 347] on p "Uncertainty about which solutions will be effective long-term and the disruptio…" at bounding box center [1278, 341] width 370 height 25
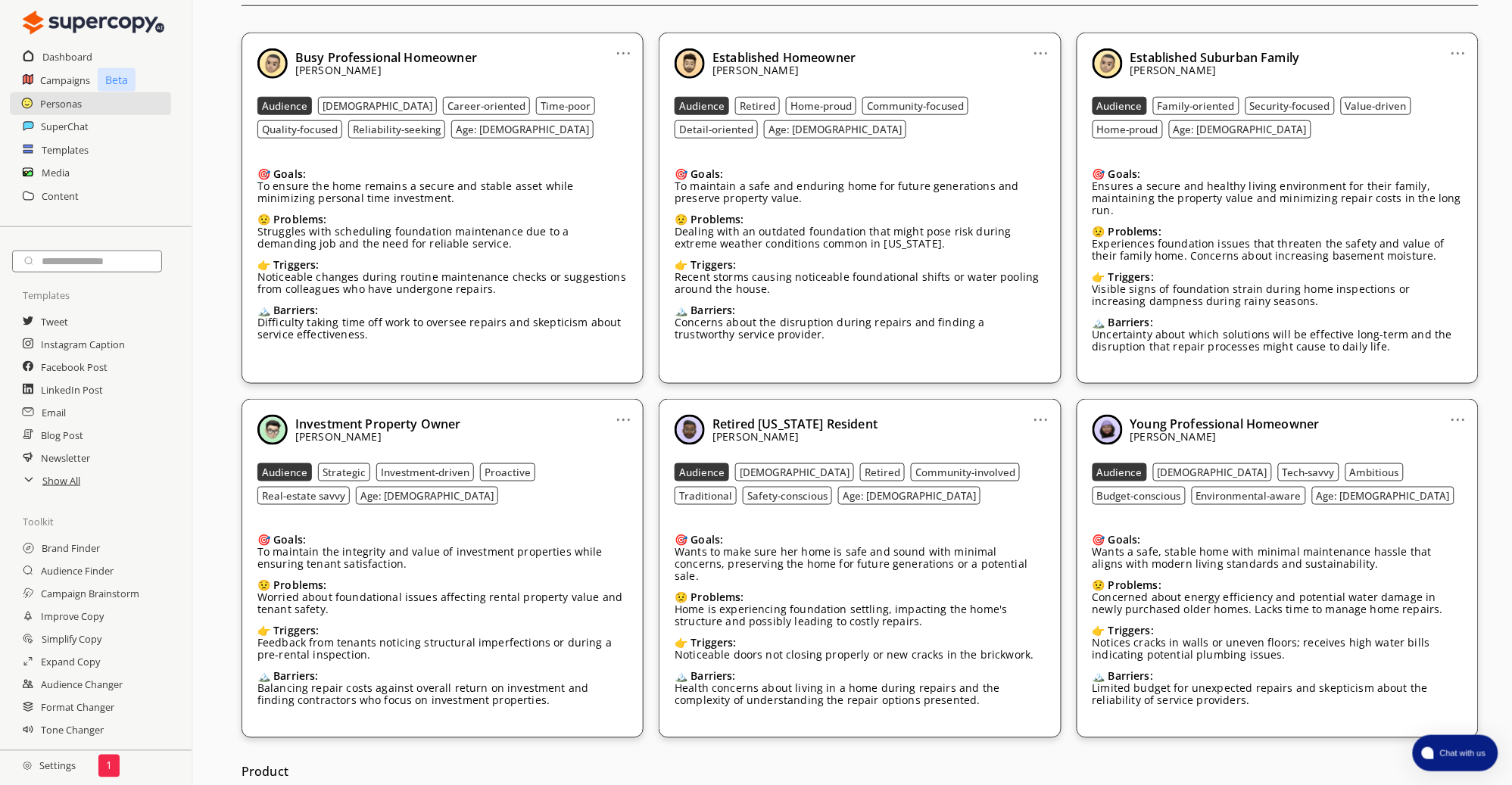
click at [519, 707] on p "Balancing repair costs against overall return on investment and finding contrac…" at bounding box center [443, 695] width 370 height 25
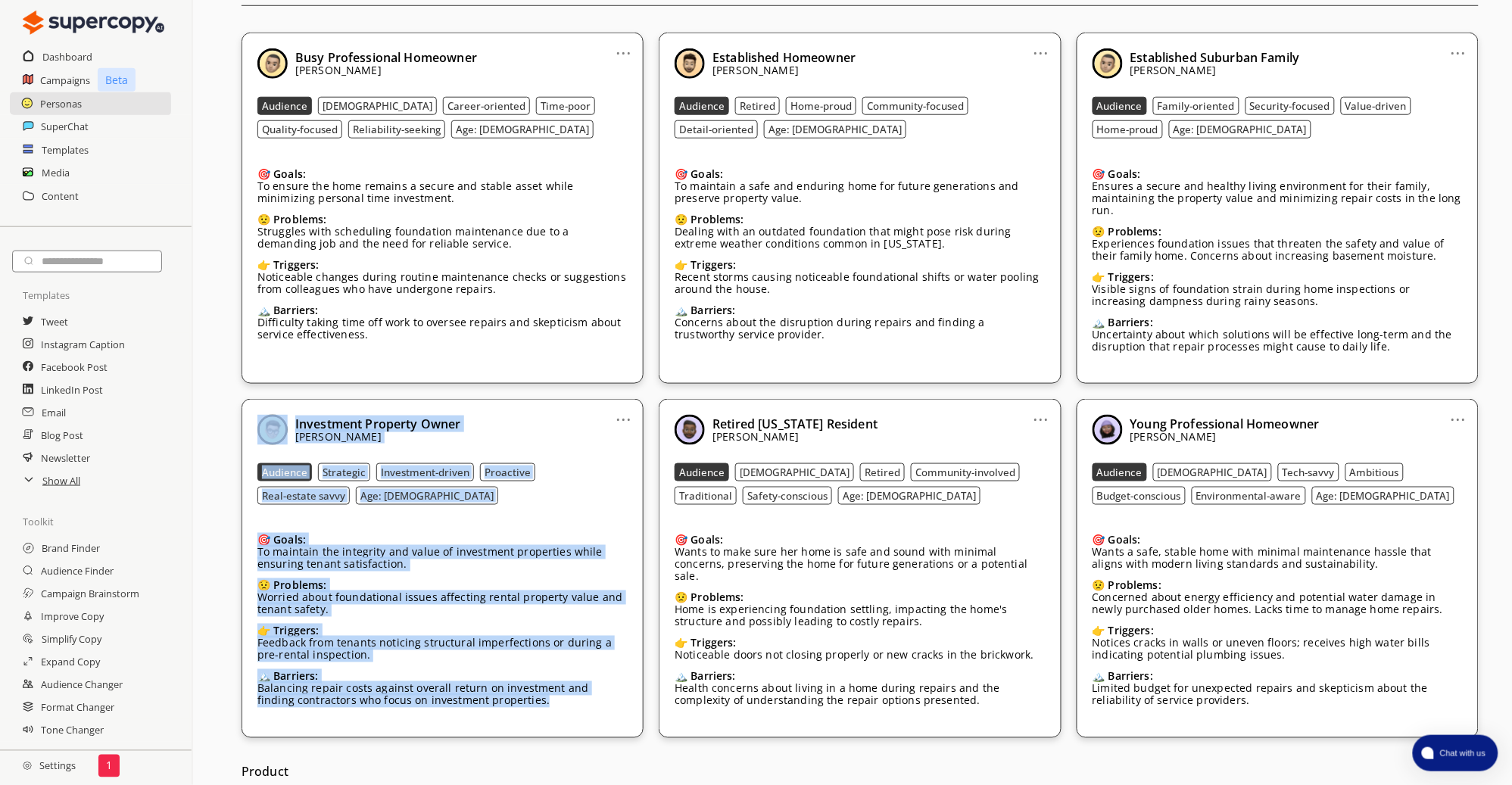
drag, startPoint x: 524, startPoint y: 708, endPoint x: 265, endPoint y: 434, distance: 377.0
click at [265, 434] on div "Investment Property Owner G.L. Hunt Audience Strategic Investment-driven Proact…" at bounding box center [443, 569] width 370 height 308
copy div "Investment Property Owner G.L. Hunt Audience Strategic Investment-driven Proact…"
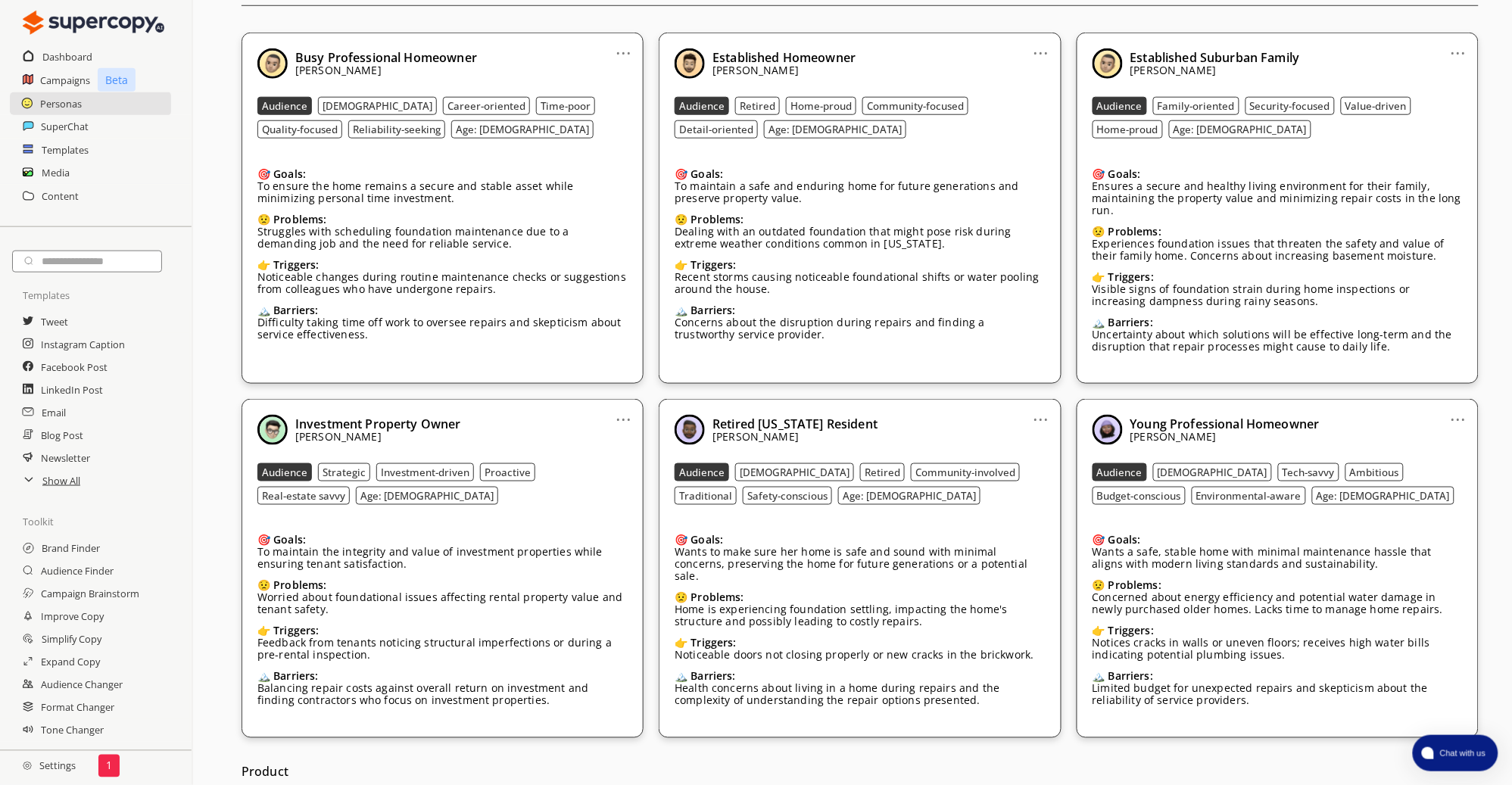
click at [943, 657] on div "🎯 Goals: Wants to make sure her home is safe and sound with minimal concerns, p…" at bounding box center [860, 622] width 370 height 199
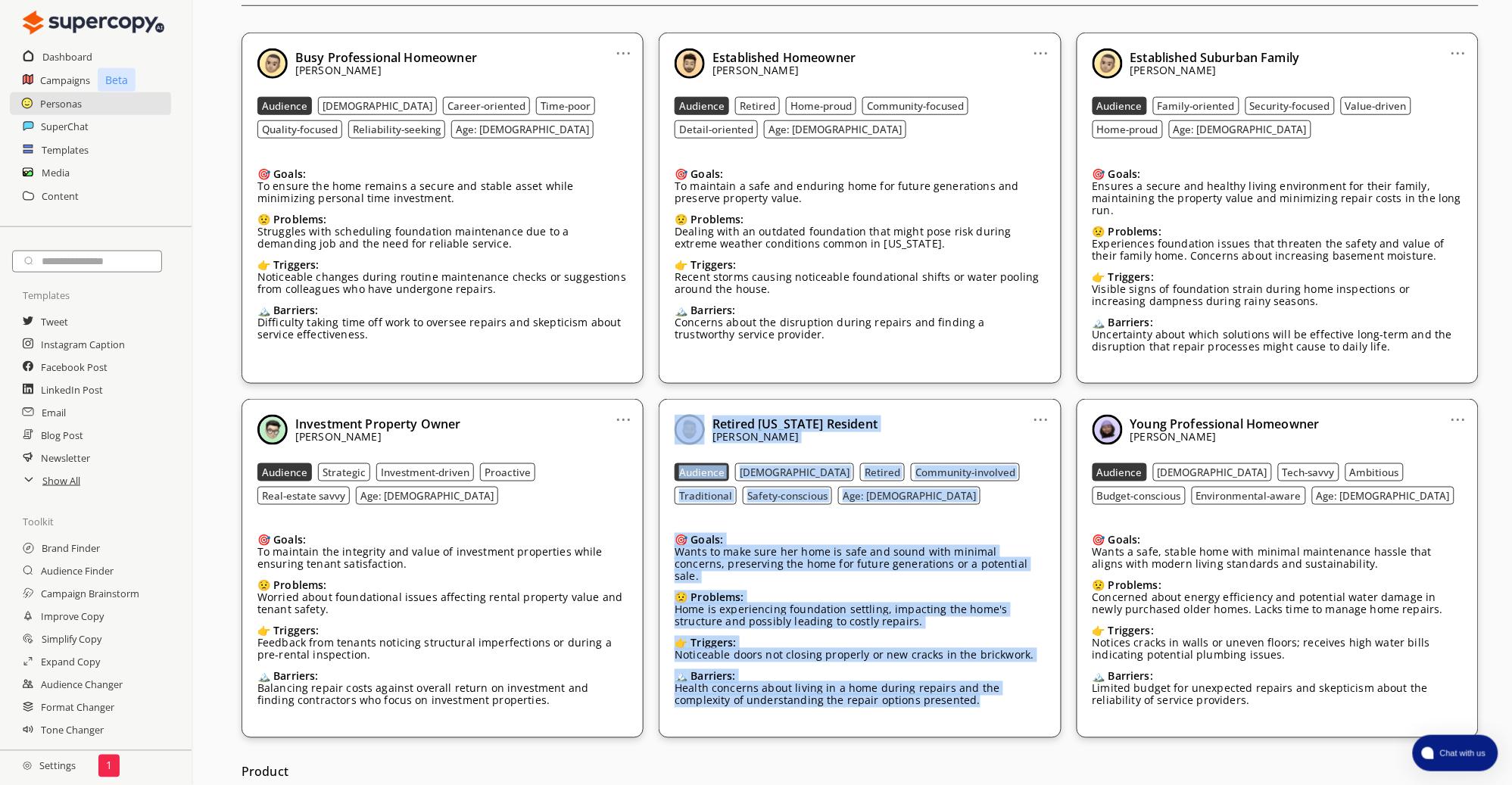
drag, startPoint x: 882, startPoint y: 671, endPoint x: 704, endPoint y: 426, distance: 302.8
click at [704, 426] on div "Retired Texas Resident G.L. Hunt Audience Female Retired Community-involved Tra…" at bounding box center [860, 569] width 370 height 308
copy div "Retired Texas Resident G.L. Hunt Audience Female Retired Community-involved Tra…"
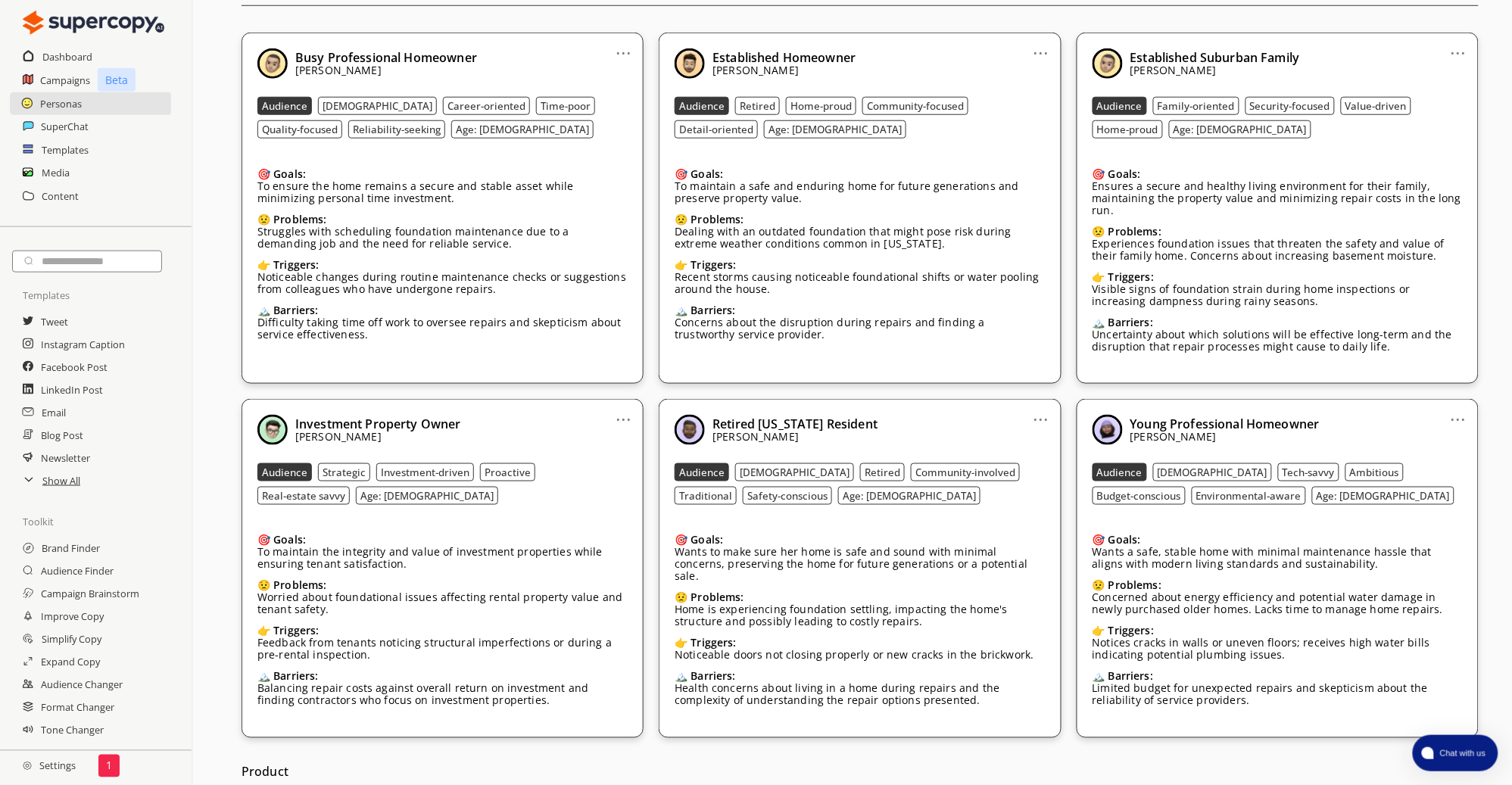
click at [1269, 707] on div "🏔️ Barriers: Limited budget for unexpected repairs and skepticism about the rel…" at bounding box center [1278, 696] width 370 height 52
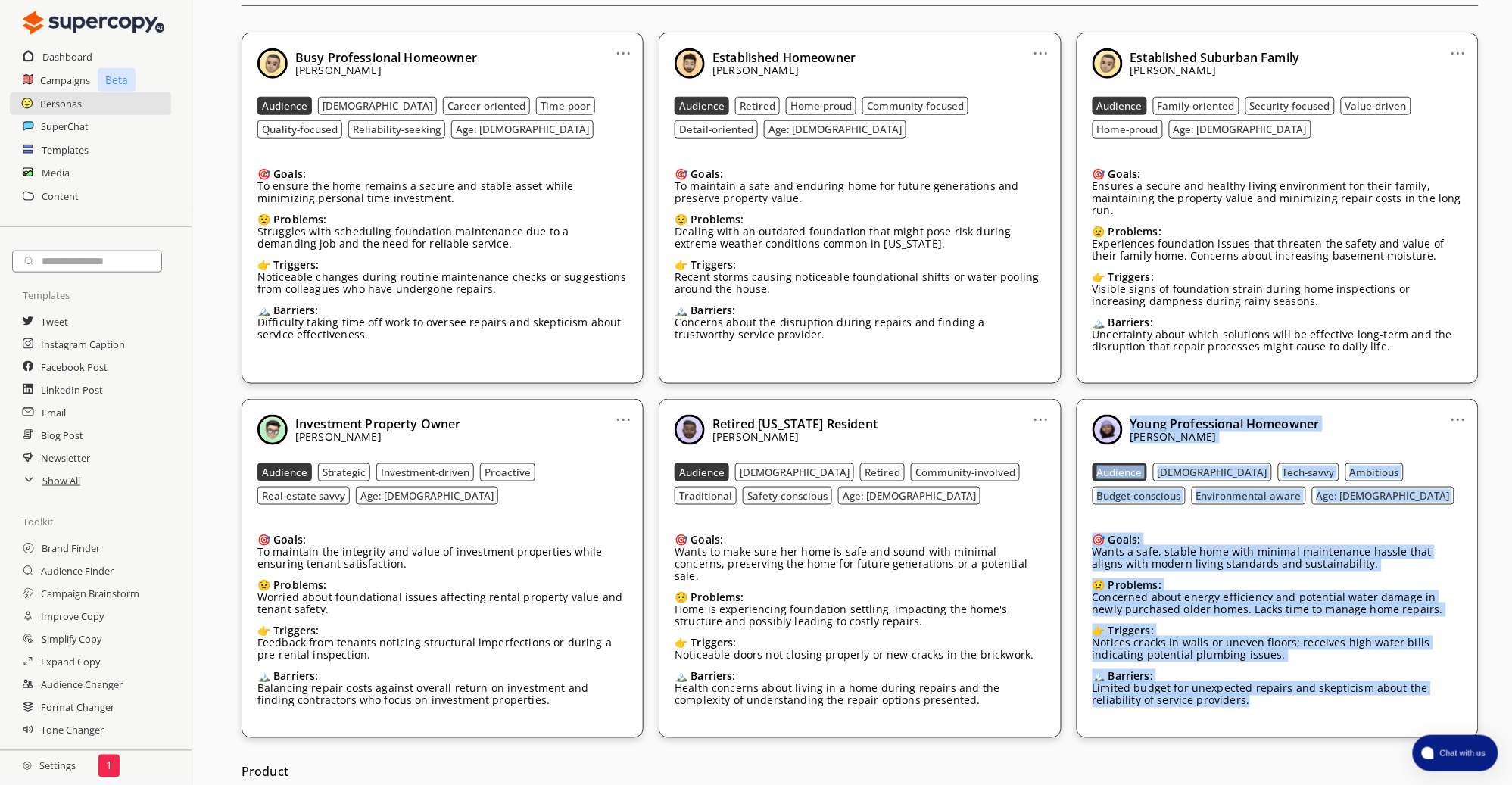
drag, startPoint x: 1200, startPoint y: 670, endPoint x: 1133, endPoint y: 426, distance: 253.0
click at [1133, 426] on div "Young Professional Homeowner G.L. Hunt Audience Male Tech-savvy Ambitious Budge…" at bounding box center [1278, 569] width 370 height 308
copy div "Young Professional Homeowner G.L. Hunt Audience Male Tech-savvy Ambitious Budge…"
